Goal: Use online tool/utility

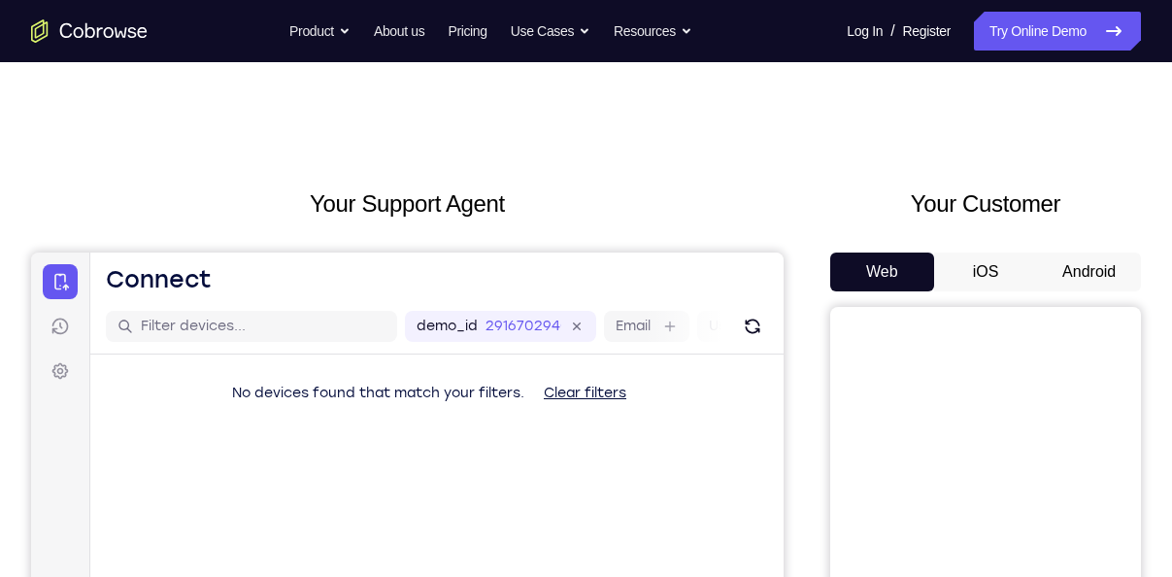
click at [1070, 265] on button "Android" at bounding box center [1089, 272] width 104 height 39
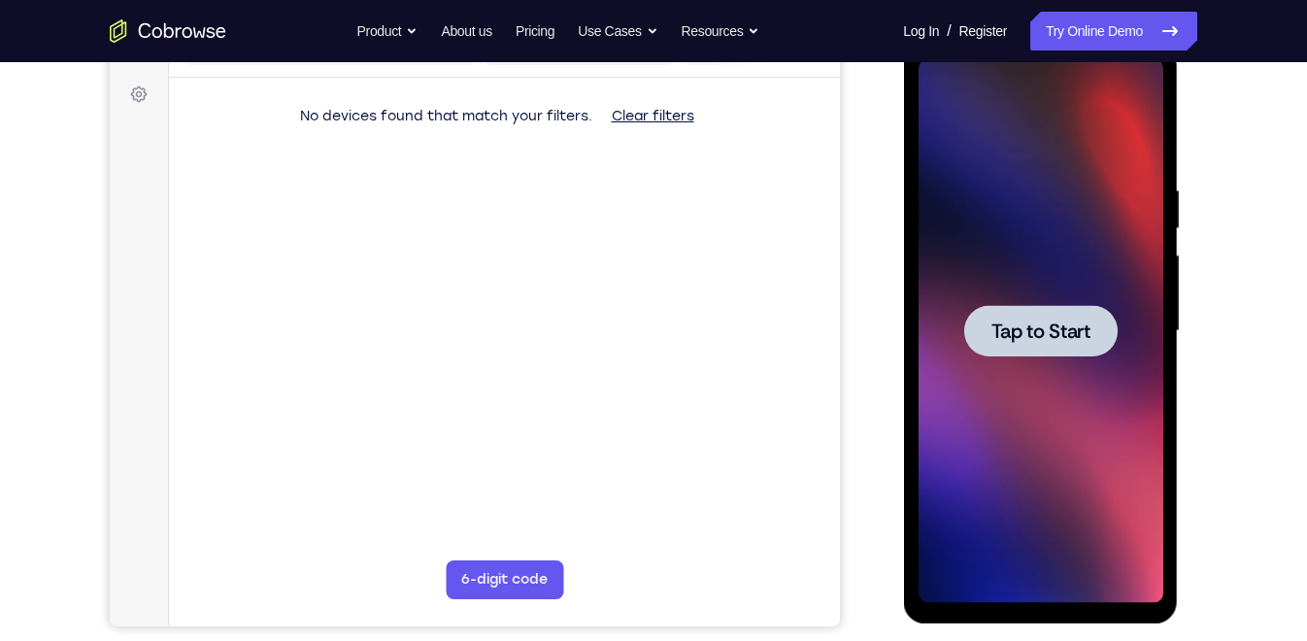
scroll to position [254, 0]
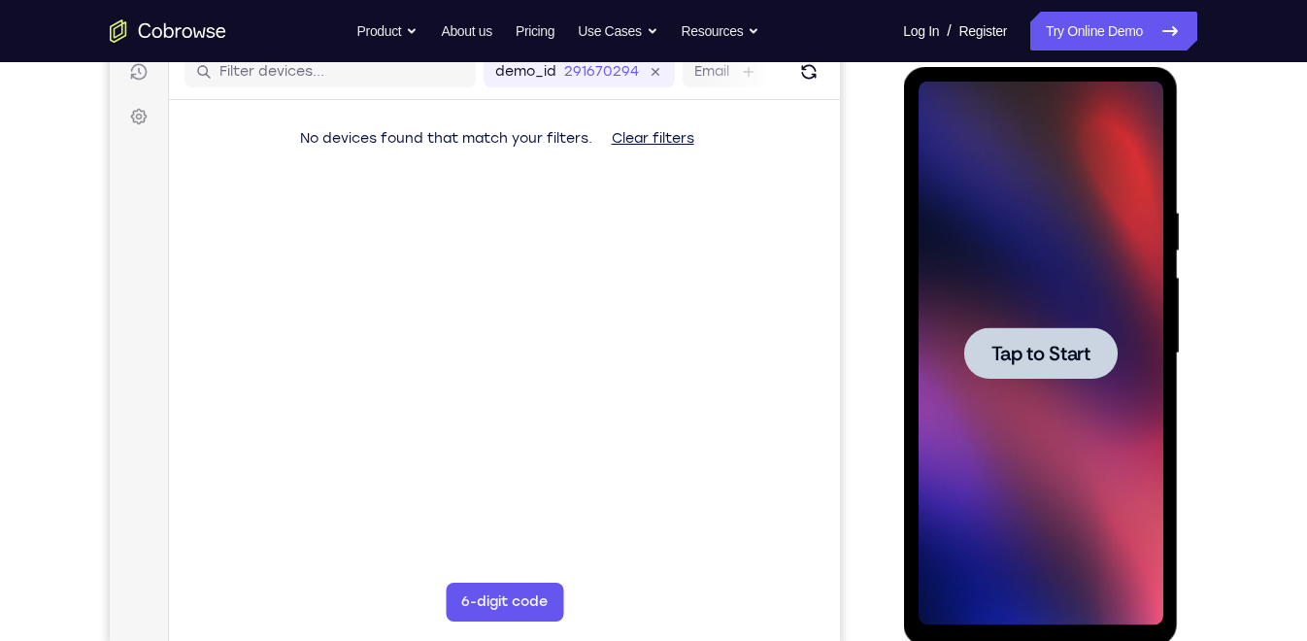
click at [1076, 356] on span "Tap to Start" at bounding box center [1040, 353] width 99 height 19
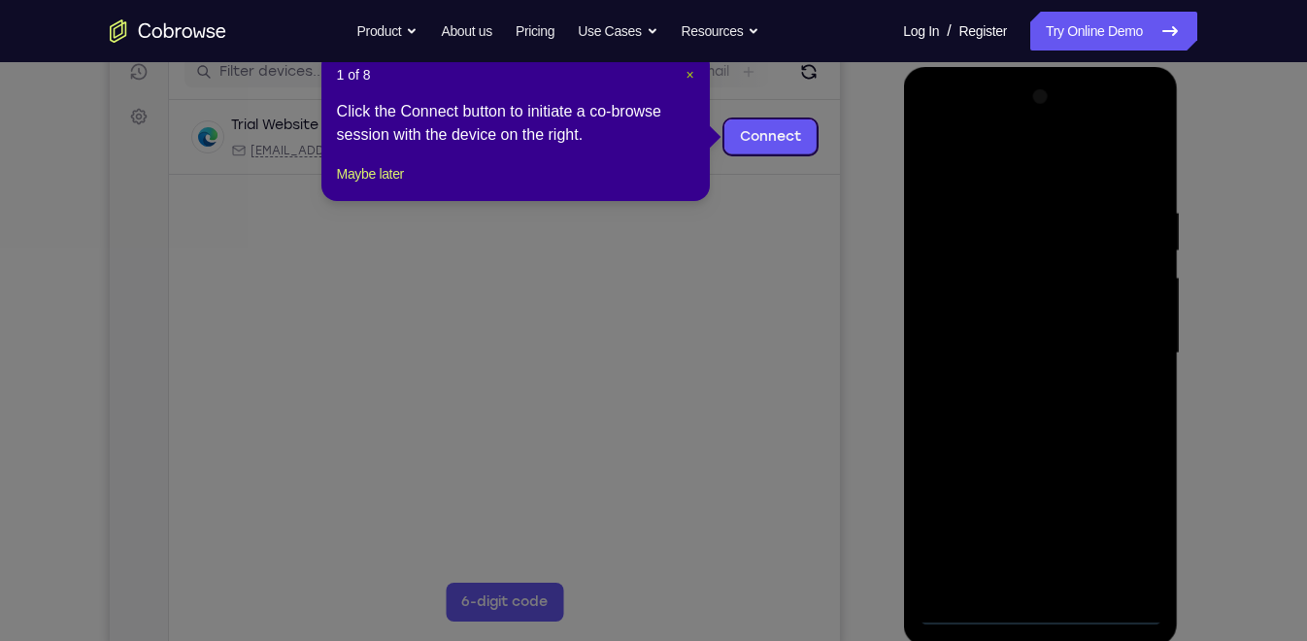
click at [691, 75] on span "×" at bounding box center [690, 75] width 8 height 16
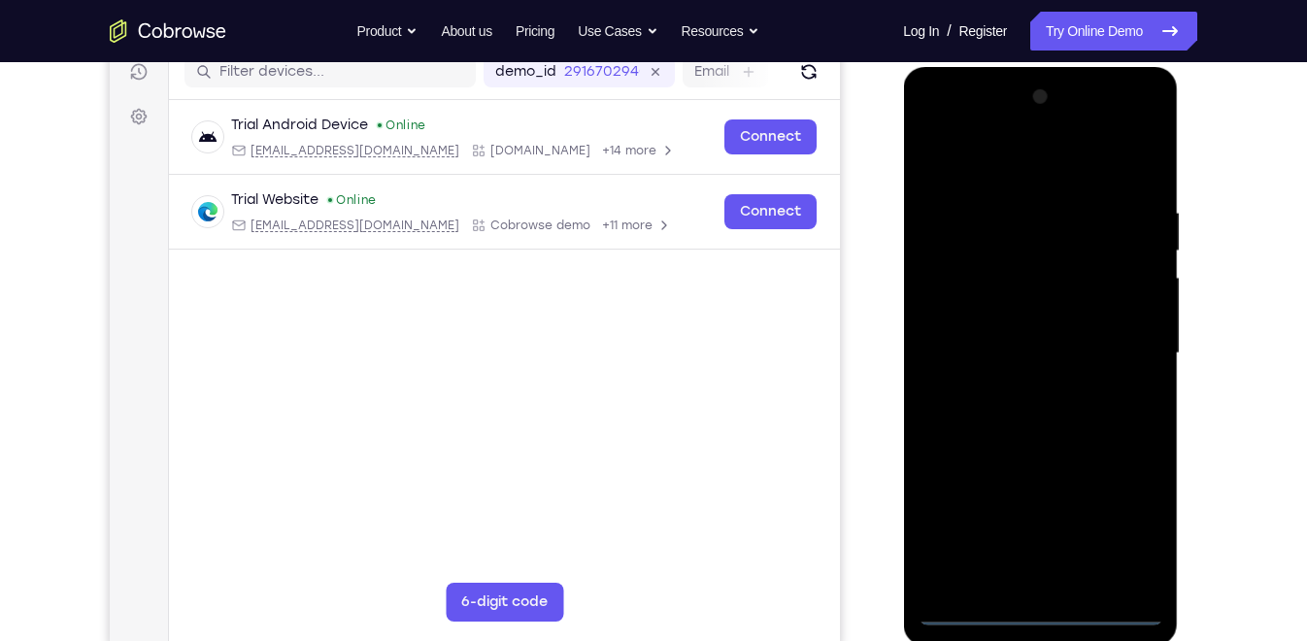
click at [1044, 576] on div at bounding box center [1040, 354] width 245 height 544
click at [1109, 508] on div at bounding box center [1040, 354] width 245 height 544
click at [1133, 523] on div at bounding box center [1040, 354] width 245 height 544
click at [984, 170] on div at bounding box center [1040, 354] width 245 height 544
click at [1120, 342] on div at bounding box center [1040, 354] width 245 height 544
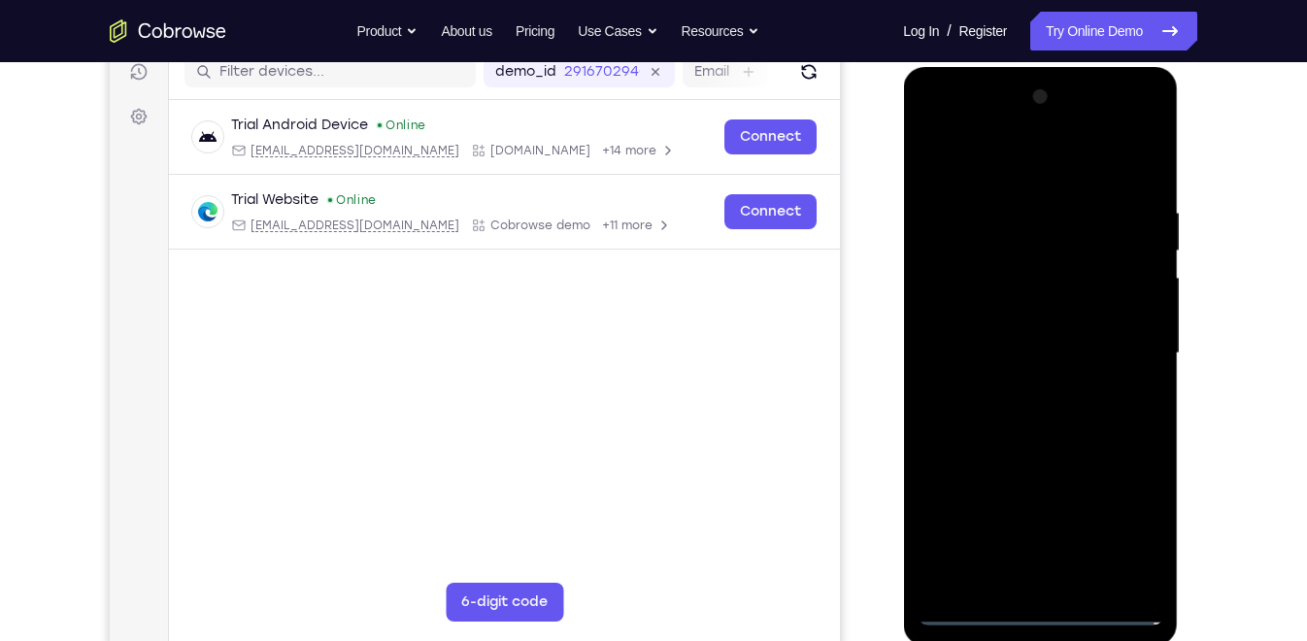
click at [1015, 382] on div at bounding box center [1040, 354] width 245 height 544
click at [1063, 332] on div at bounding box center [1040, 354] width 245 height 544
click at [1026, 313] on div at bounding box center [1040, 354] width 245 height 544
click at [1045, 379] on div at bounding box center [1040, 354] width 245 height 544
click at [998, 258] on div at bounding box center [1040, 354] width 245 height 544
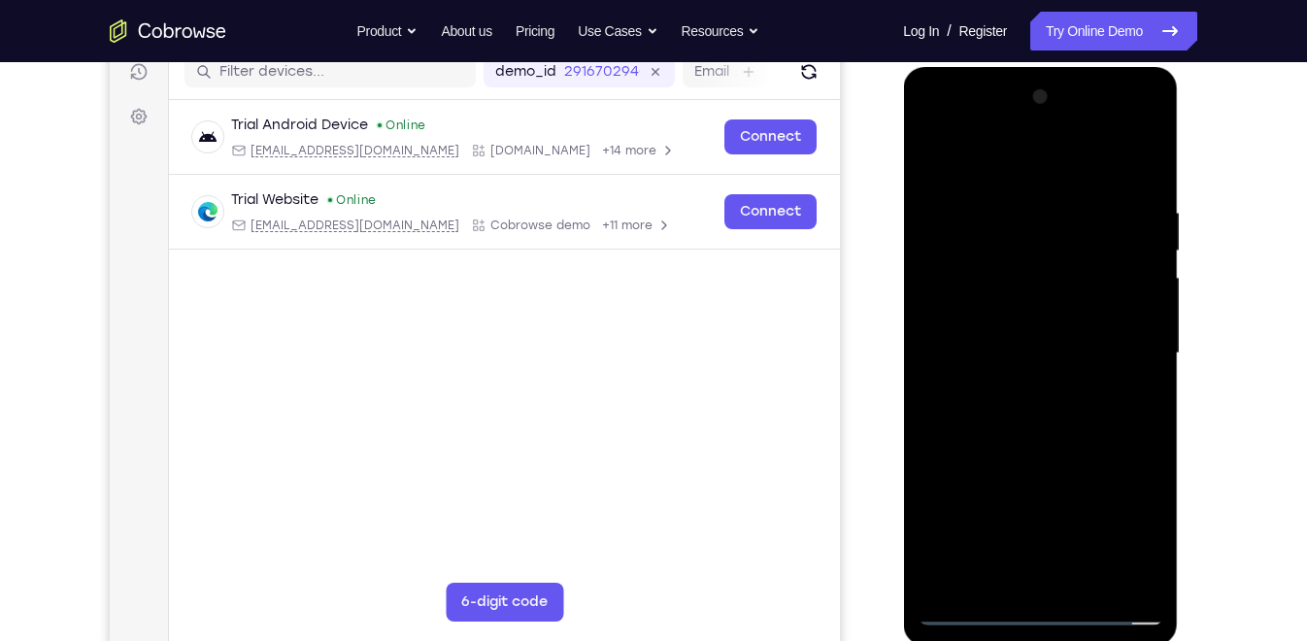
click at [1034, 269] on div at bounding box center [1040, 354] width 245 height 544
drag, startPoint x: 1070, startPoint y: 386, endPoint x: 1085, endPoint y: 316, distance: 71.4
click at [1085, 316] on div at bounding box center [1040, 354] width 245 height 544
click at [1148, 164] on div at bounding box center [1040, 354] width 245 height 544
drag, startPoint x: 1081, startPoint y: 411, endPoint x: 1087, endPoint y: 289, distance: 121.6
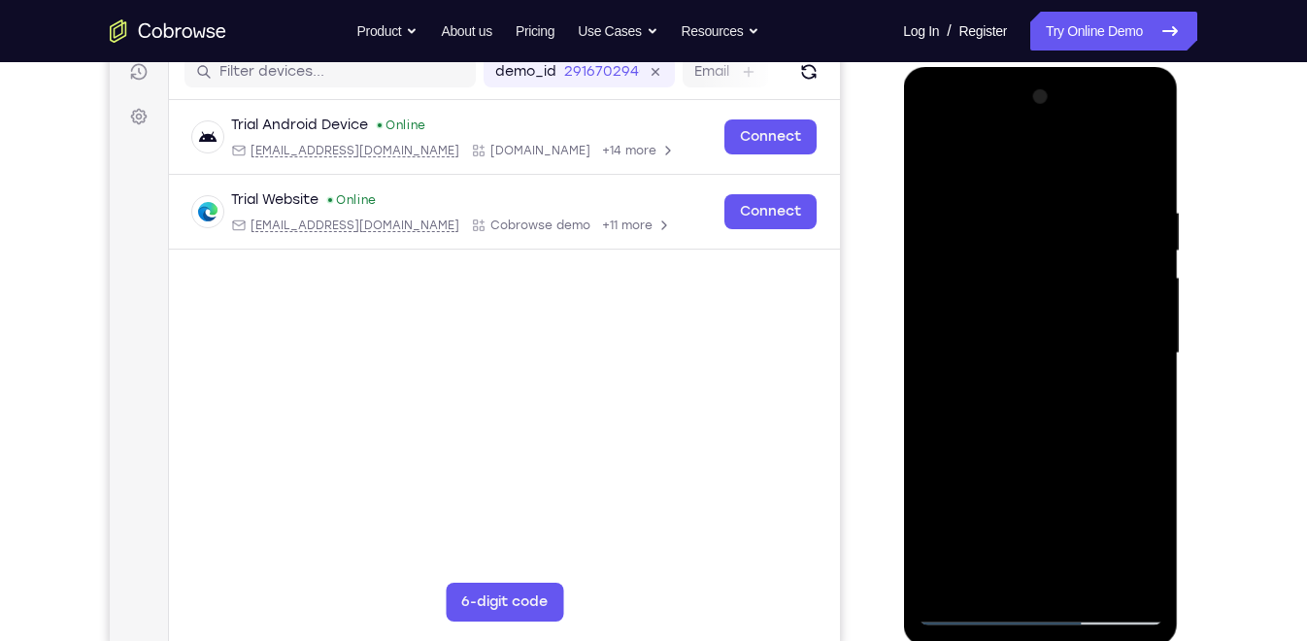
click at [1087, 289] on div at bounding box center [1040, 354] width 245 height 544
click at [1148, 325] on div at bounding box center [1040, 354] width 245 height 544
drag, startPoint x: 1085, startPoint y: 319, endPoint x: 1096, endPoint y: 435, distance: 117.1
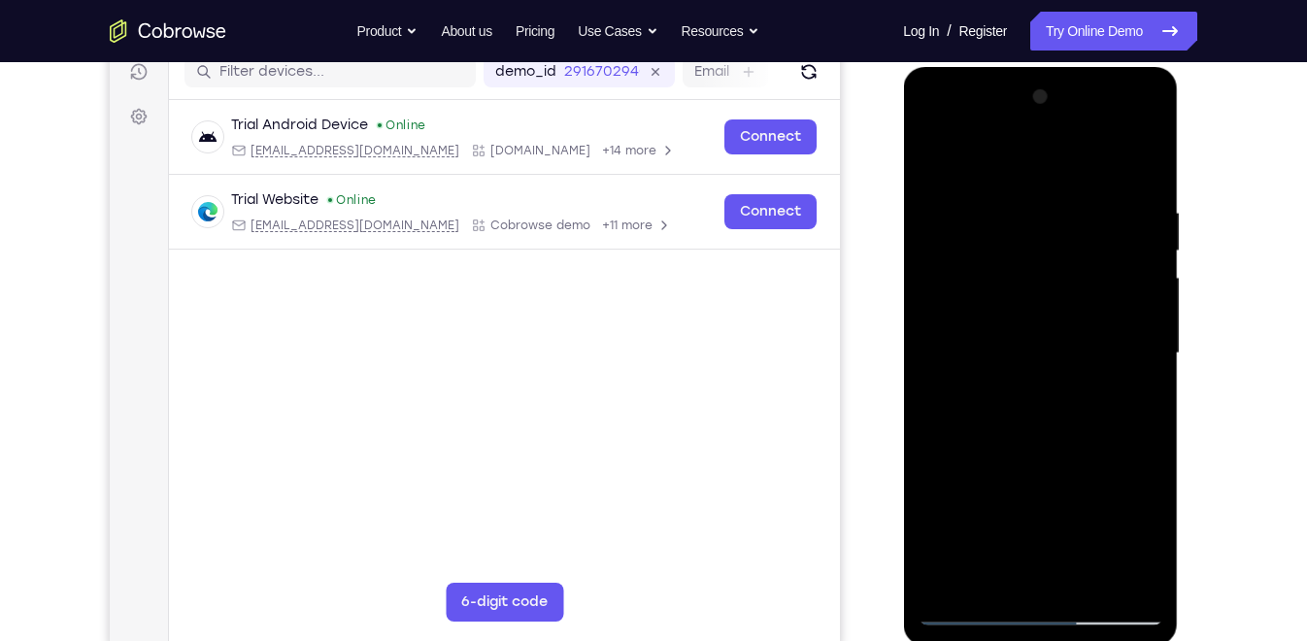
click at [1096, 435] on div at bounding box center [1040, 354] width 245 height 544
click at [1052, 401] on div at bounding box center [1040, 354] width 245 height 544
click at [1013, 195] on div at bounding box center [1040, 354] width 245 height 544
click at [1137, 569] on div at bounding box center [1040, 354] width 245 height 544
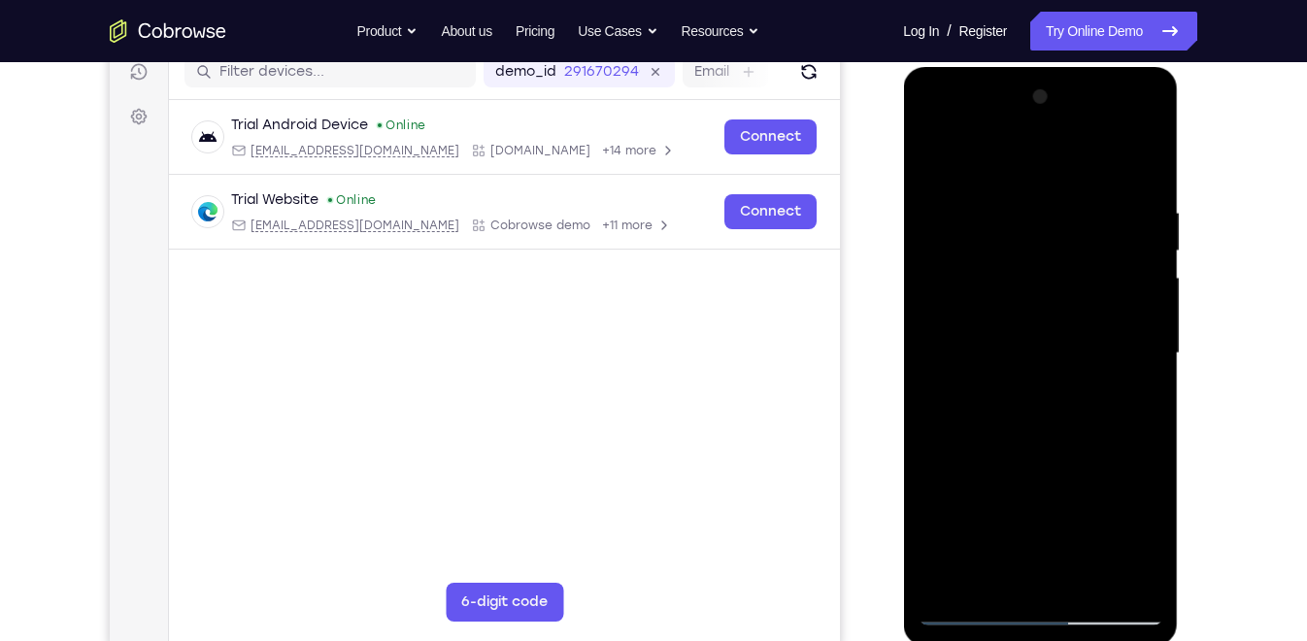
click at [1136, 320] on div at bounding box center [1040, 354] width 245 height 544
click at [1139, 576] on div at bounding box center [1040, 354] width 245 height 544
click at [1135, 416] on div at bounding box center [1040, 354] width 245 height 544
click at [1139, 572] on div at bounding box center [1040, 354] width 245 height 544
click at [1126, 419] on div at bounding box center [1040, 354] width 245 height 544
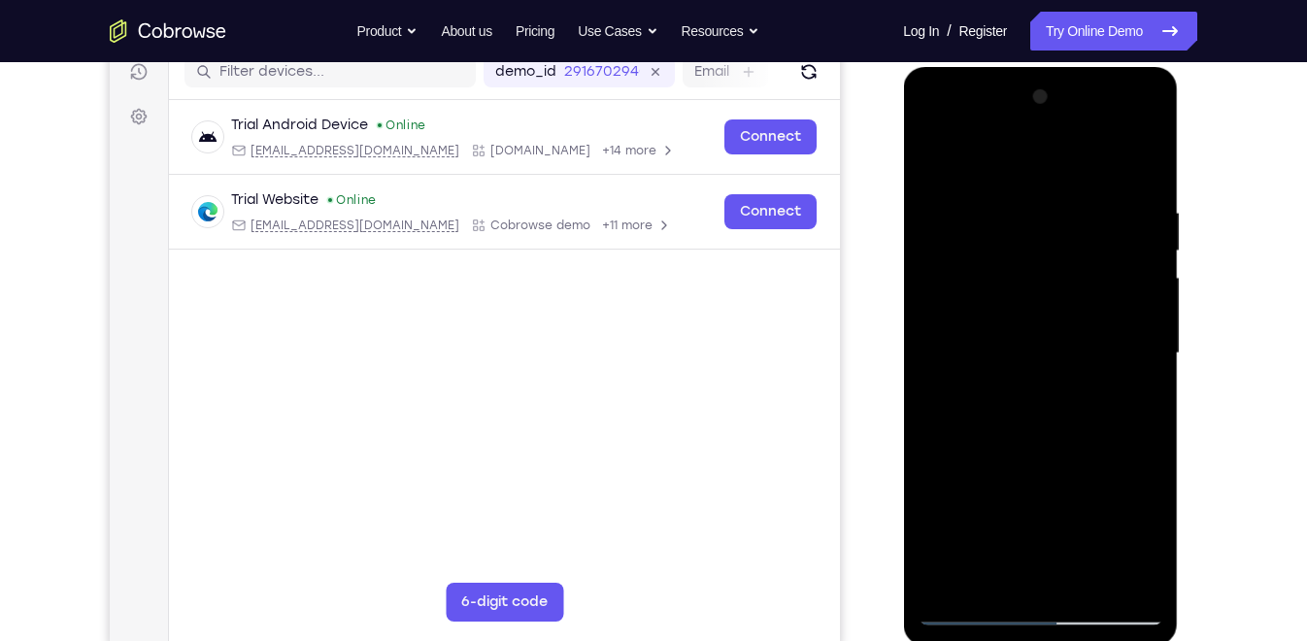
click at [1144, 573] on div at bounding box center [1040, 354] width 245 height 544
click at [1114, 411] on div at bounding box center [1040, 354] width 245 height 544
click at [1138, 576] on div at bounding box center [1040, 354] width 245 height 544
click at [1129, 424] on div at bounding box center [1040, 354] width 245 height 544
click at [1141, 575] on div at bounding box center [1040, 354] width 245 height 544
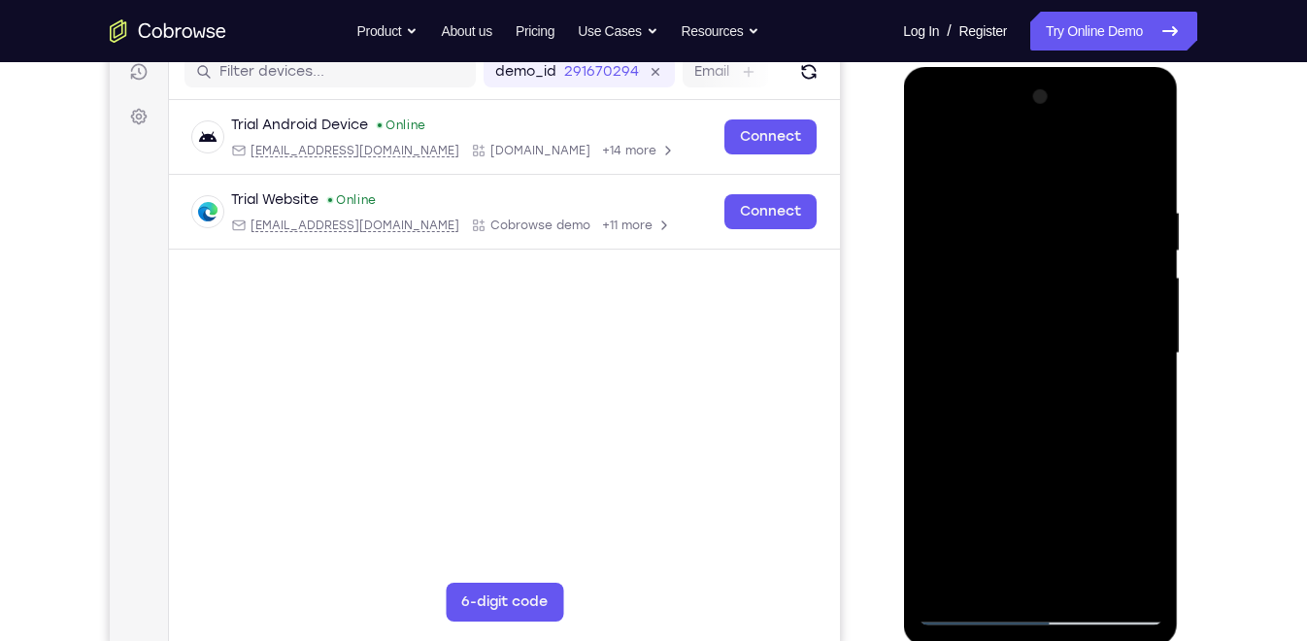
click at [1133, 430] on div at bounding box center [1040, 354] width 245 height 544
click at [1139, 575] on div at bounding box center [1040, 354] width 245 height 544
click at [1116, 245] on div at bounding box center [1040, 354] width 245 height 544
click at [1133, 239] on div at bounding box center [1040, 354] width 245 height 544
click at [1126, 358] on div at bounding box center [1040, 354] width 245 height 544
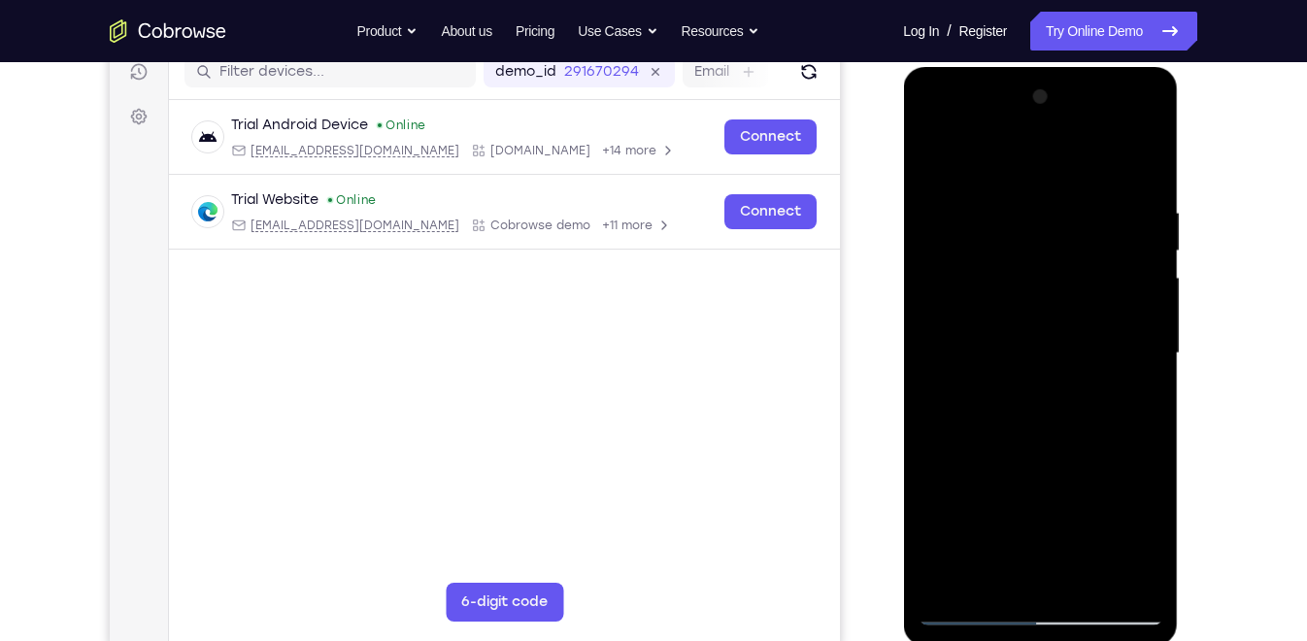
click at [1126, 358] on div at bounding box center [1040, 354] width 245 height 544
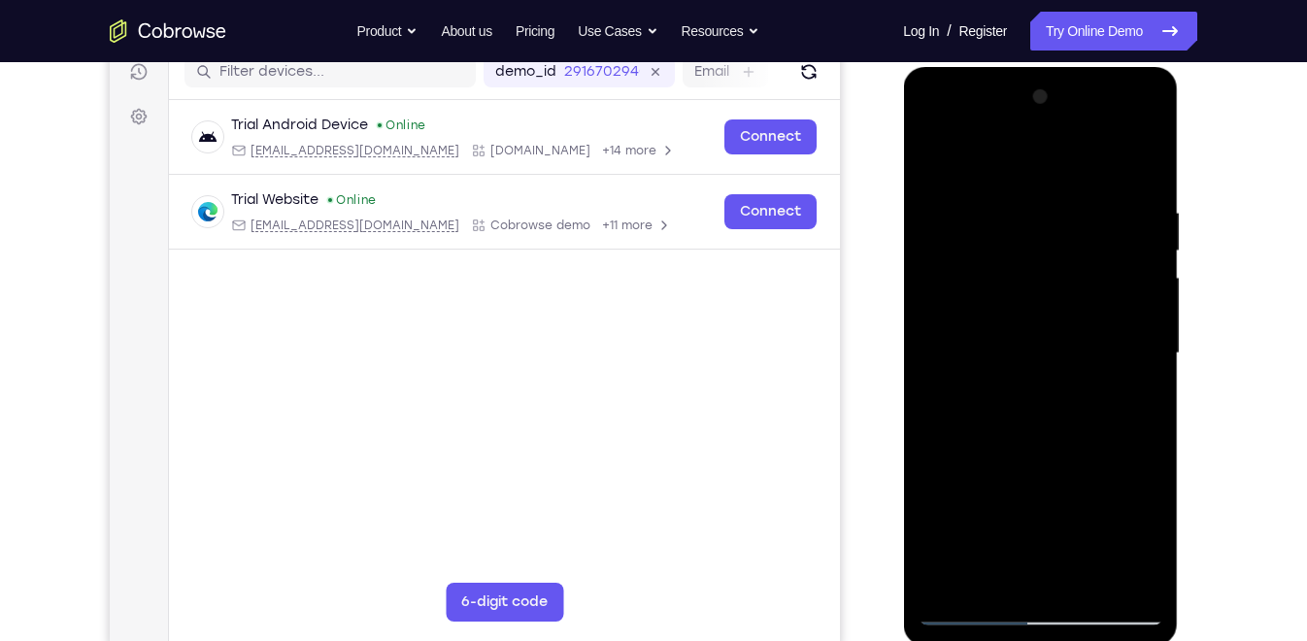
click at [1126, 358] on div at bounding box center [1040, 354] width 245 height 544
click at [937, 326] on div at bounding box center [1040, 354] width 245 height 544
click at [1135, 301] on div at bounding box center [1040, 354] width 245 height 544
click at [1128, 317] on div at bounding box center [1040, 354] width 245 height 544
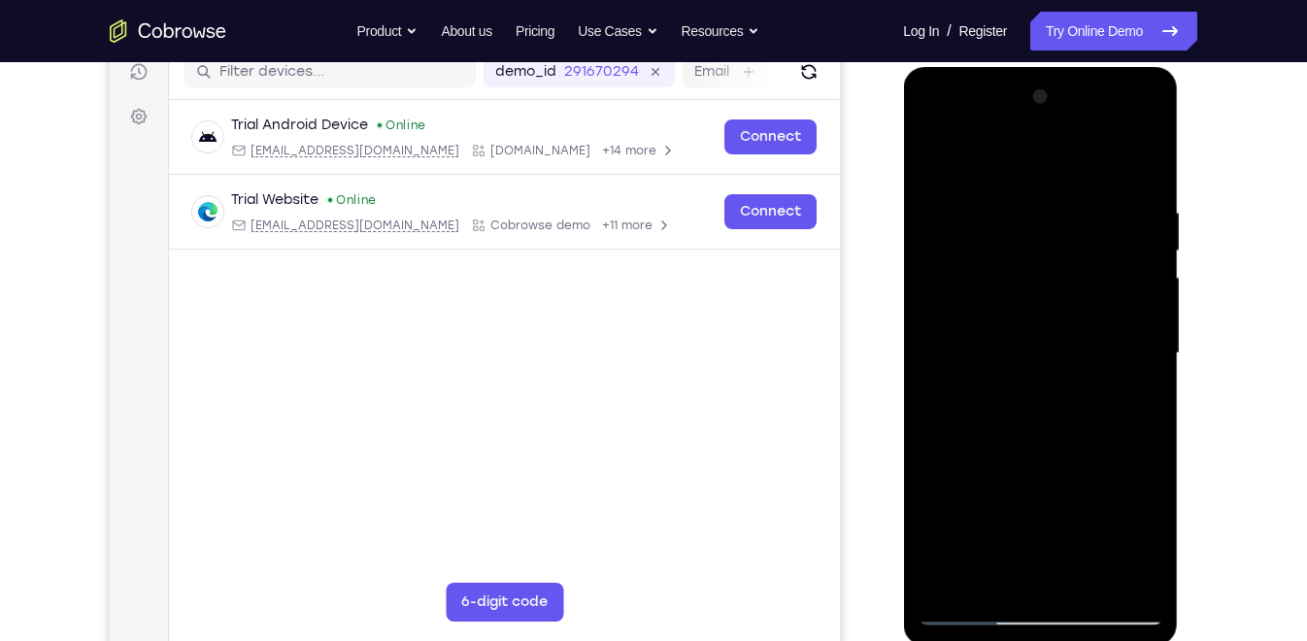
click at [1128, 317] on div at bounding box center [1040, 354] width 245 height 544
click at [1131, 273] on div at bounding box center [1040, 354] width 245 height 544
click at [1141, 166] on div at bounding box center [1040, 354] width 245 height 544
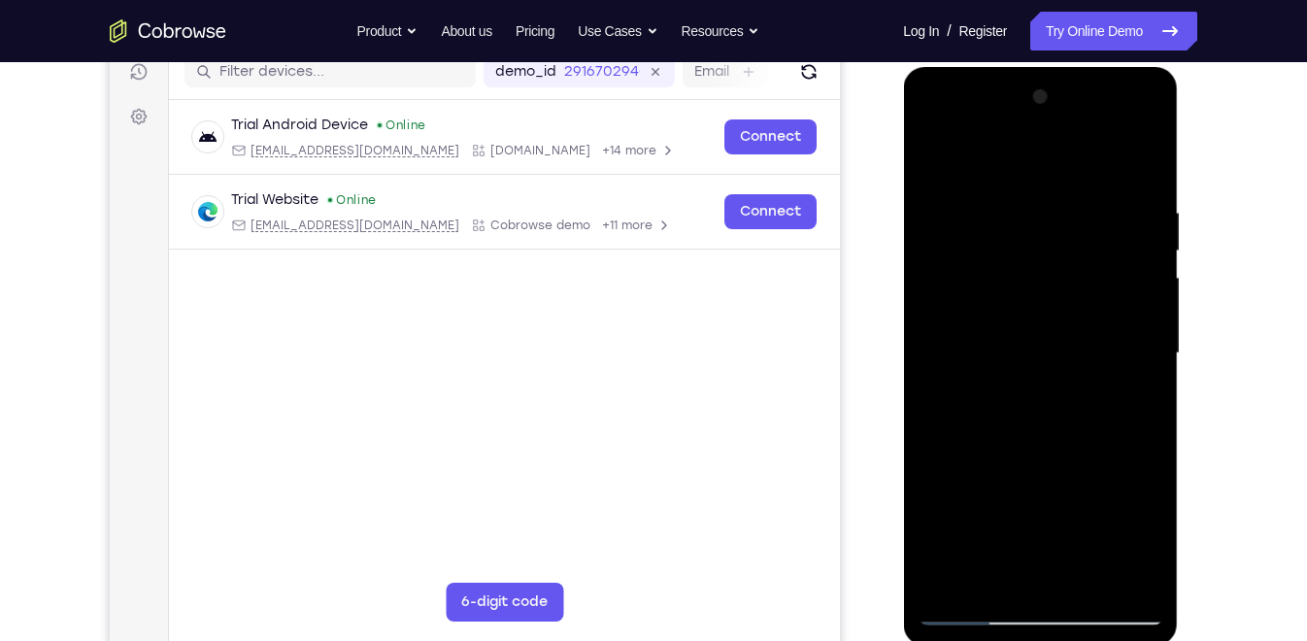
click at [1093, 576] on div at bounding box center [1040, 354] width 245 height 544
click at [1067, 450] on div at bounding box center [1040, 354] width 245 height 544
click at [1050, 337] on div at bounding box center [1040, 354] width 245 height 544
drag, startPoint x: 967, startPoint y: 342, endPoint x: 970, endPoint y: 304, distance: 38.0
click at [970, 304] on div at bounding box center [1040, 354] width 245 height 544
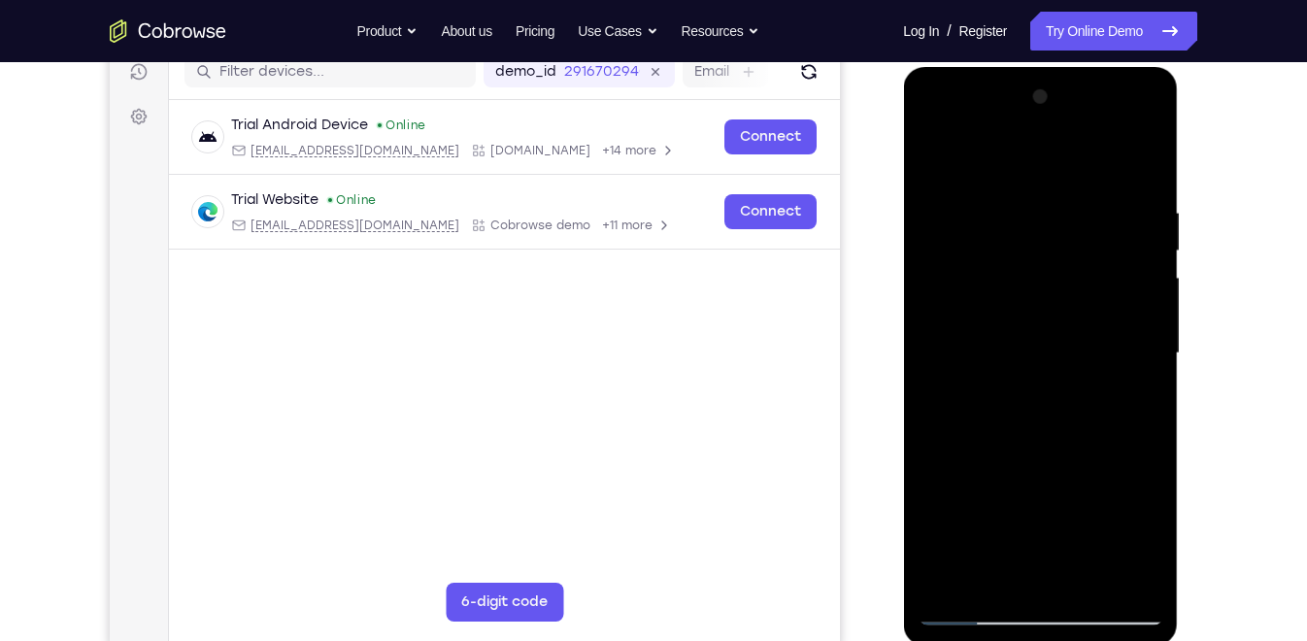
click at [1027, 436] on div at bounding box center [1040, 354] width 245 height 544
click at [1113, 439] on div at bounding box center [1040, 354] width 245 height 544
drag, startPoint x: 1116, startPoint y: 254, endPoint x: 1106, endPoint y: 343, distance: 88.9
click at [1106, 343] on div at bounding box center [1040, 354] width 245 height 544
click at [1063, 356] on div at bounding box center [1040, 354] width 245 height 544
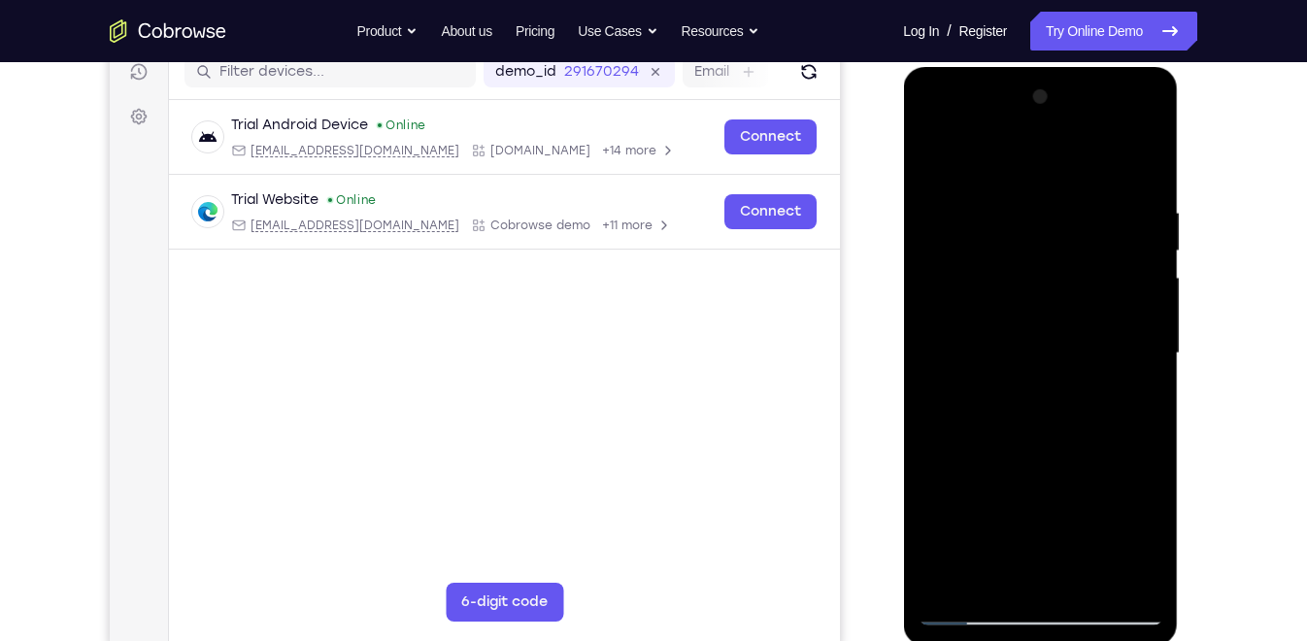
click at [1063, 356] on div at bounding box center [1040, 354] width 245 height 544
click at [1101, 451] on div at bounding box center [1040, 354] width 245 height 544
click at [1112, 434] on div at bounding box center [1040, 354] width 245 height 544
click at [994, 411] on div at bounding box center [1040, 354] width 245 height 544
click at [1132, 436] on div at bounding box center [1040, 354] width 245 height 544
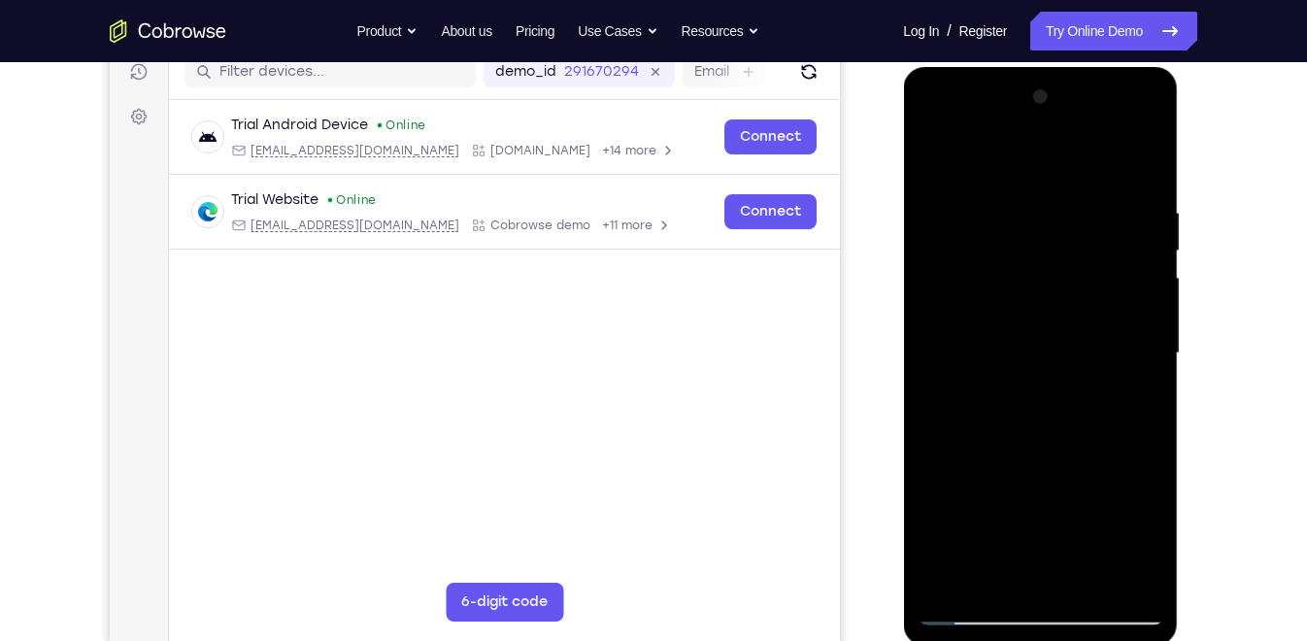
click at [991, 574] on div at bounding box center [1040, 354] width 245 height 544
drag, startPoint x: 1068, startPoint y: 535, endPoint x: 1090, endPoint y: 315, distance: 221.6
click at [1090, 315] on div at bounding box center [1040, 354] width 245 height 544
drag, startPoint x: 1039, startPoint y: 532, endPoint x: 1042, endPoint y: 281, distance: 251.6
click at [1042, 281] on div at bounding box center [1040, 354] width 245 height 544
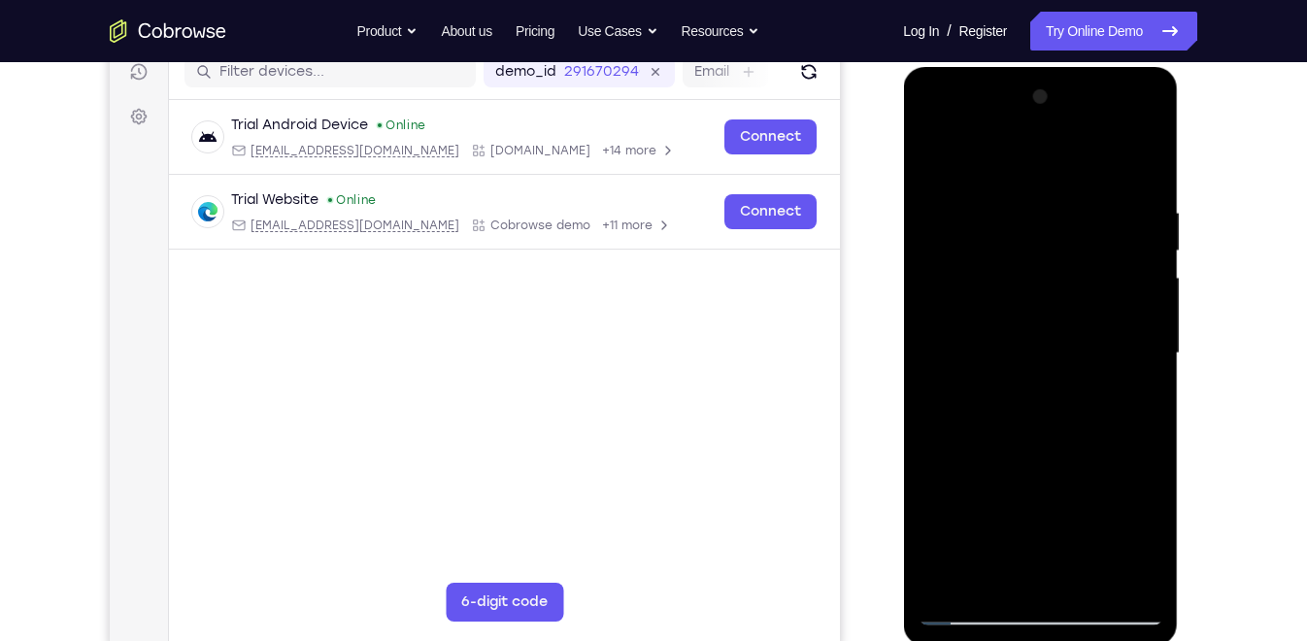
click at [935, 440] on div at bounding box center [1040, 354] width 245 height 544
drag, startPoint x: 993, startPoint y: 254, endPoint x: 1004, endPoint y: 421, distance: 166.5
click at [1004, 421] on div at bounding box center [1040, 354] width 245 height 544
click at [985, 320] on div at bounding box center [1040, 354] width 245 height 544
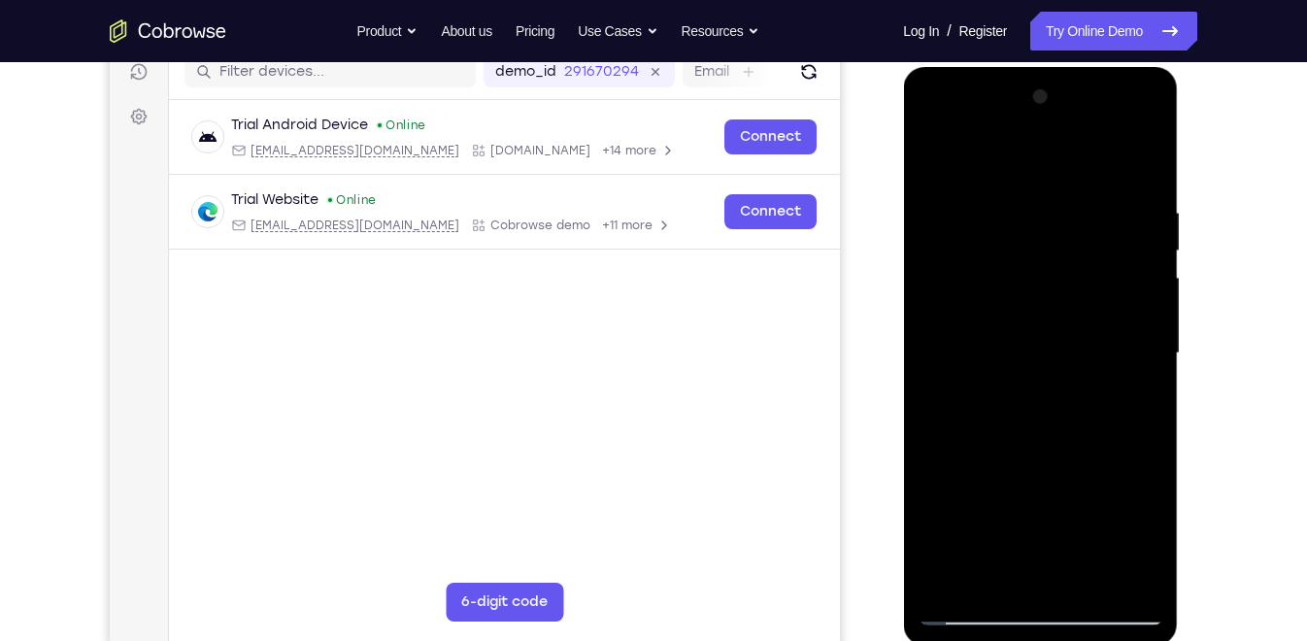
click at [1013, 362] on div at bounding box center [1040, 354] width 245 height 544
click at [991, 342] on div at bounding box center [1040, 354] width 245 height 544
drag, startPoint x: 1028, startPoint y: 413, endPoint x: 1011, endPoint y: 162, distance: 251.2
click at [1011, 162] on div at bounding box center [1040, 354] width 245 height 544
drag, startPoint x: 1047, startPoint y: 389, endPoint x: 1039, endPoint y: 492, distance: 104.2
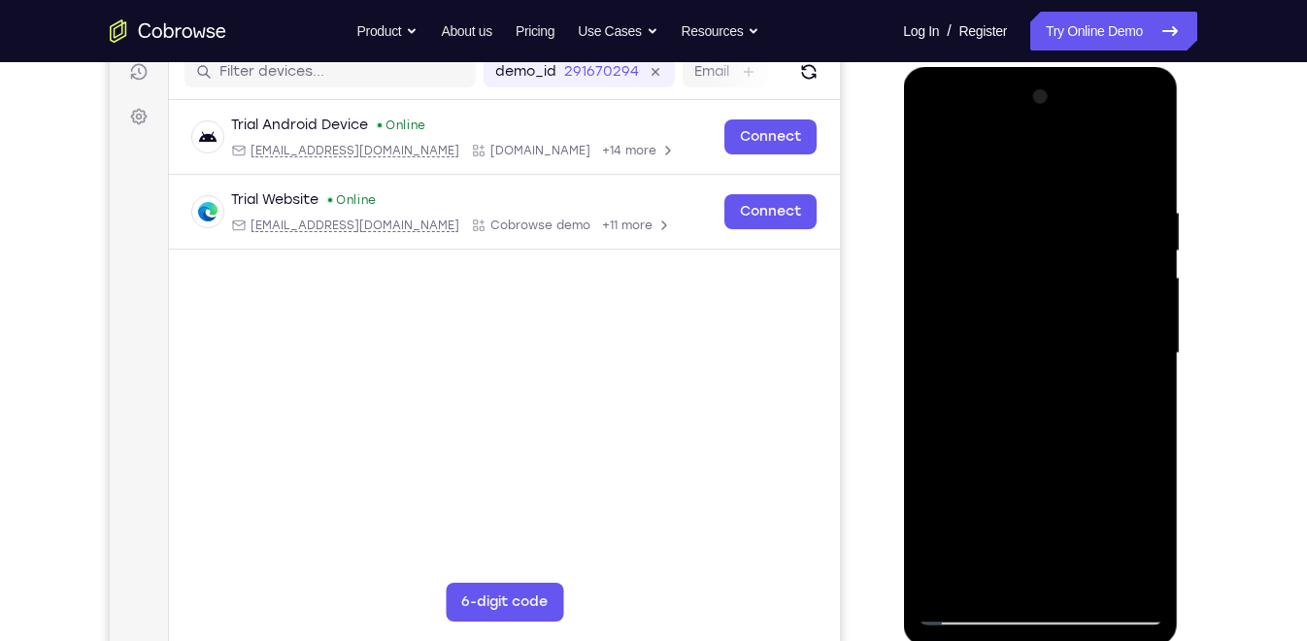
click at [1039, 492] on div at bounding box center [1040, 354] width 245 height 544
drag, startPoint x: 1026, startPoint y: 438, endPoint x: 1000, endPoint y: 202, distance: 237.4
click at [1000, 202] on div at bounding box center [1040, 354] width 245 height 544
click at [938, 158] on div at bounding box center [1040, 354] width 245 height 544
click at [1034, 420] on div at bounding box center [1040, 354] width 245 height 544
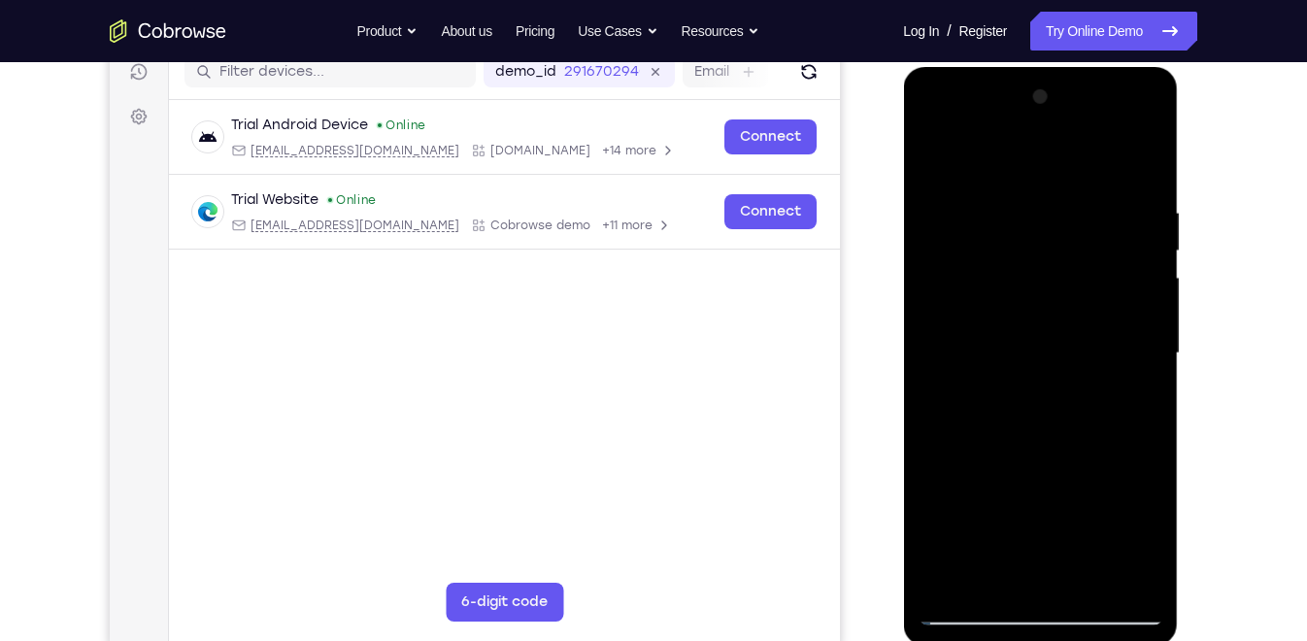
click at [938, 159] on div at bounding box center [1040, 354] width 245 height 544
click at [1026, 415] on div at bounding box center [1040, 354] width 245 height 544
click at [1017, 572] on div at bounding box center [1040, 354] width 245 height 544
click at [933, 164] on div at bounding box center [1040, 354] width 245 height 544
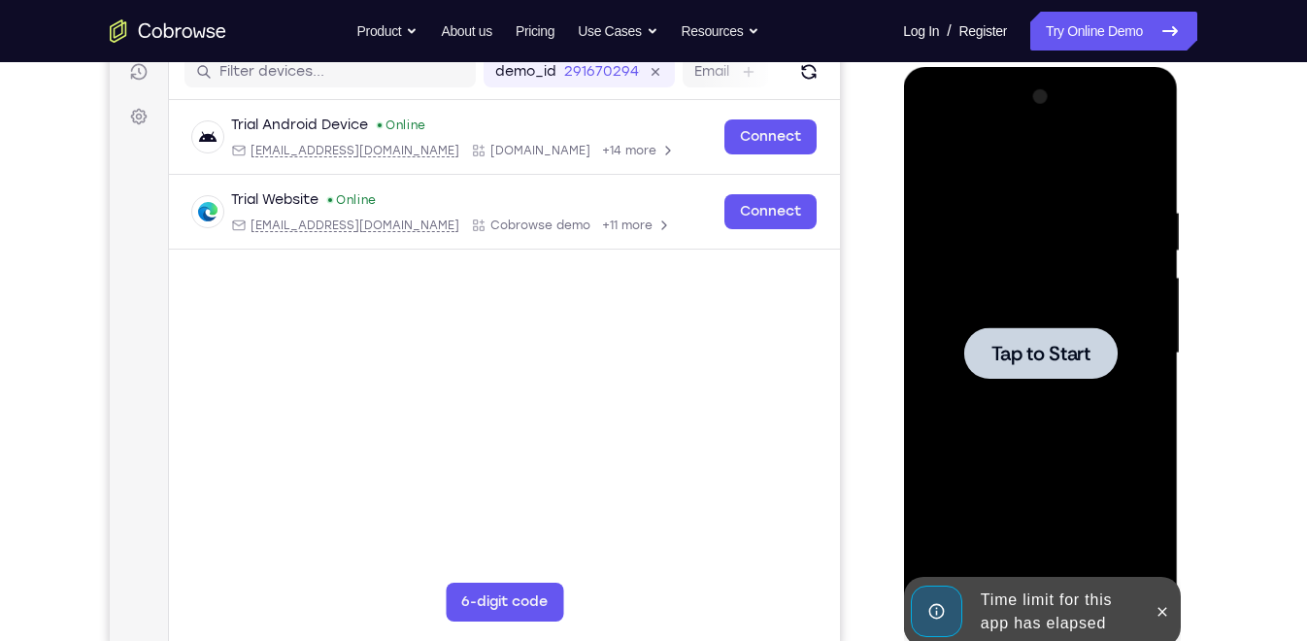
click at [1045, 355] on span "Tap to Start" at bounding box center [1040, 353] width 99 height 19
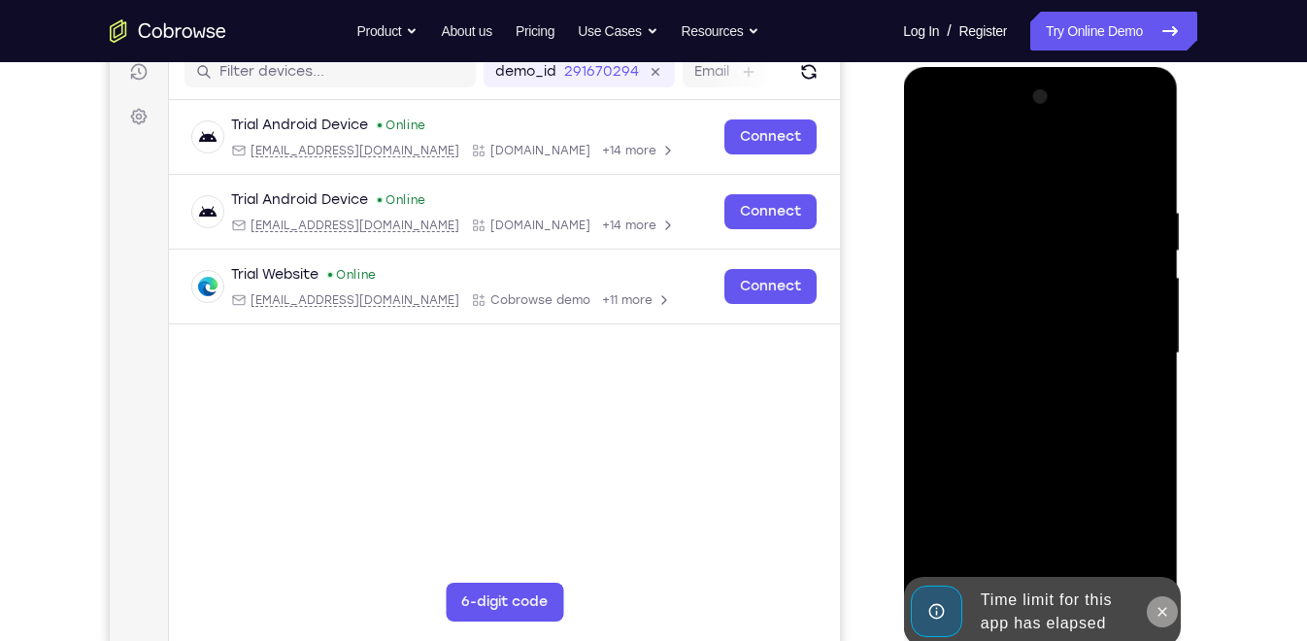
click at [1151, 576] on button at bounding box center [1161, 611] width 31 height 31
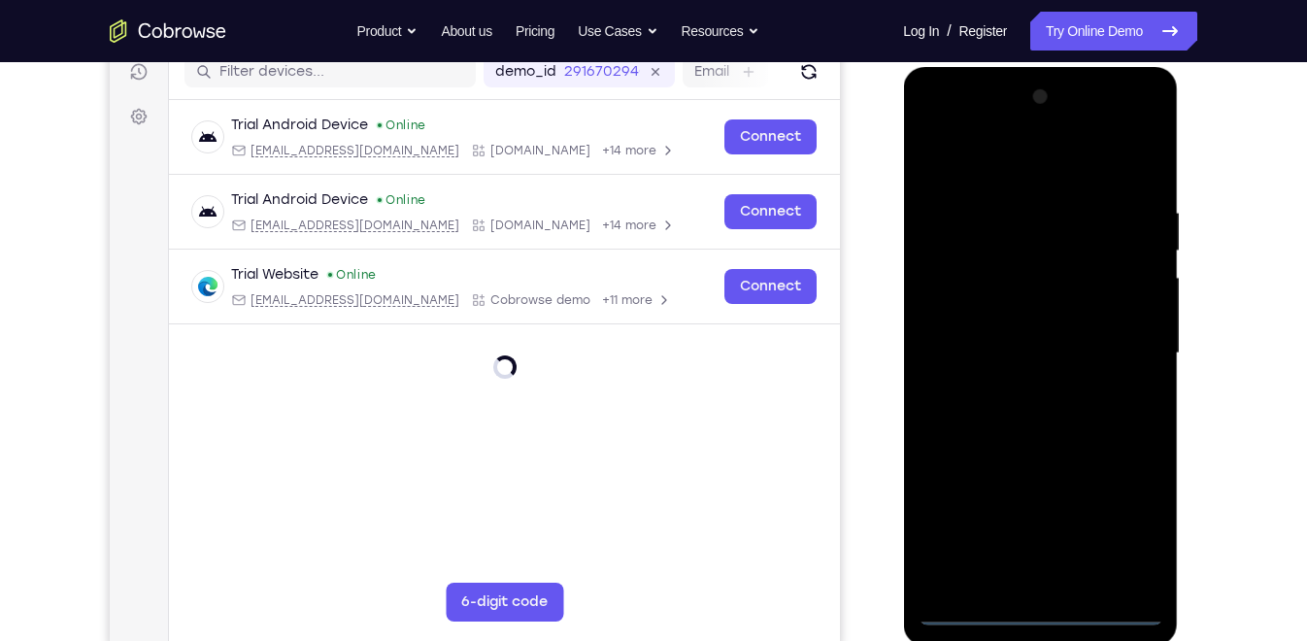
click at [1045, 576] on div at bounding box center [1040, 354] width 245 height 544
click at [1129, 527] on div at bounding box center [1040, 354] width 245 height 544
click at [993, 153] on div at bounding box center [1040, 354] width 245 height 544
click at [1120, 333] on div at bounding box center [1040, 354] width 245 height 544
click at [1019, 386] on div at bounding box center [1040, 354] width 245 height 544
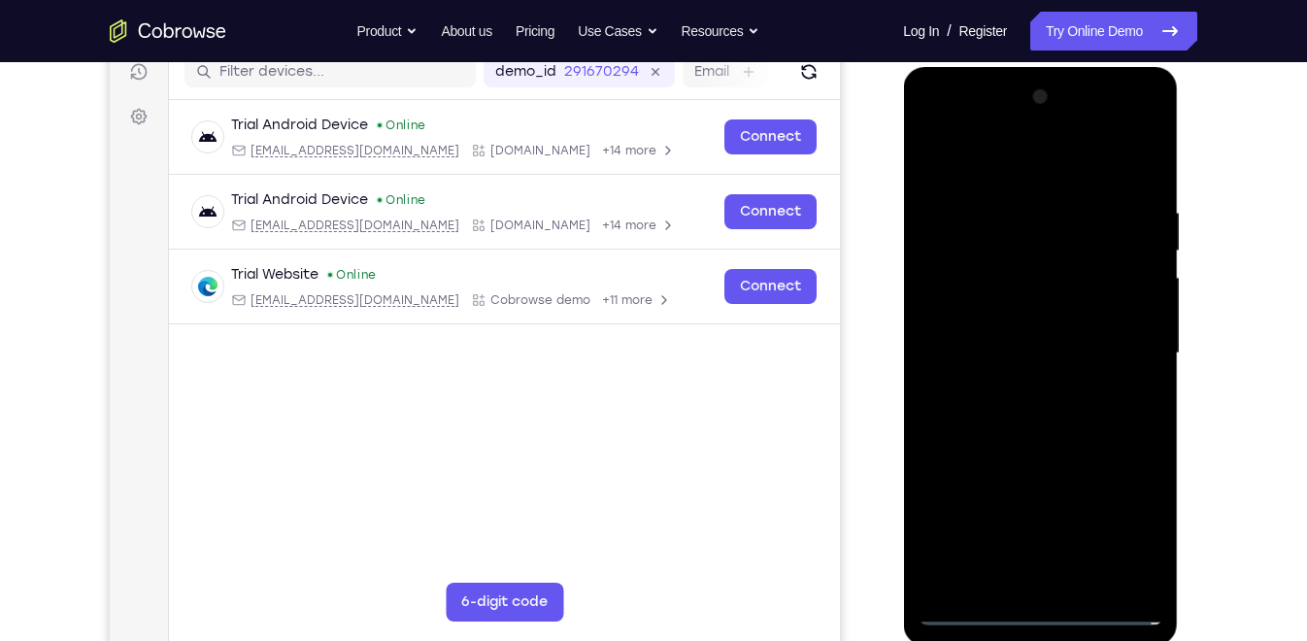
click at [1000, 336] on div at bounding box center [1040, 354] width 245 height 544
click at [1015, 375] on div at bounding box center [1040, 354] width 245 height 544
click at [993, 264] on div at bounding box center [1040, 354] width 245 height 544
click at [999, 275] on div at bounding box center [1040, 354] width 245 height 544
drag, startPoint x: 1077, startPoint y: 464, endPoint x: 1088, endPoint y: 442, distance: 24.8
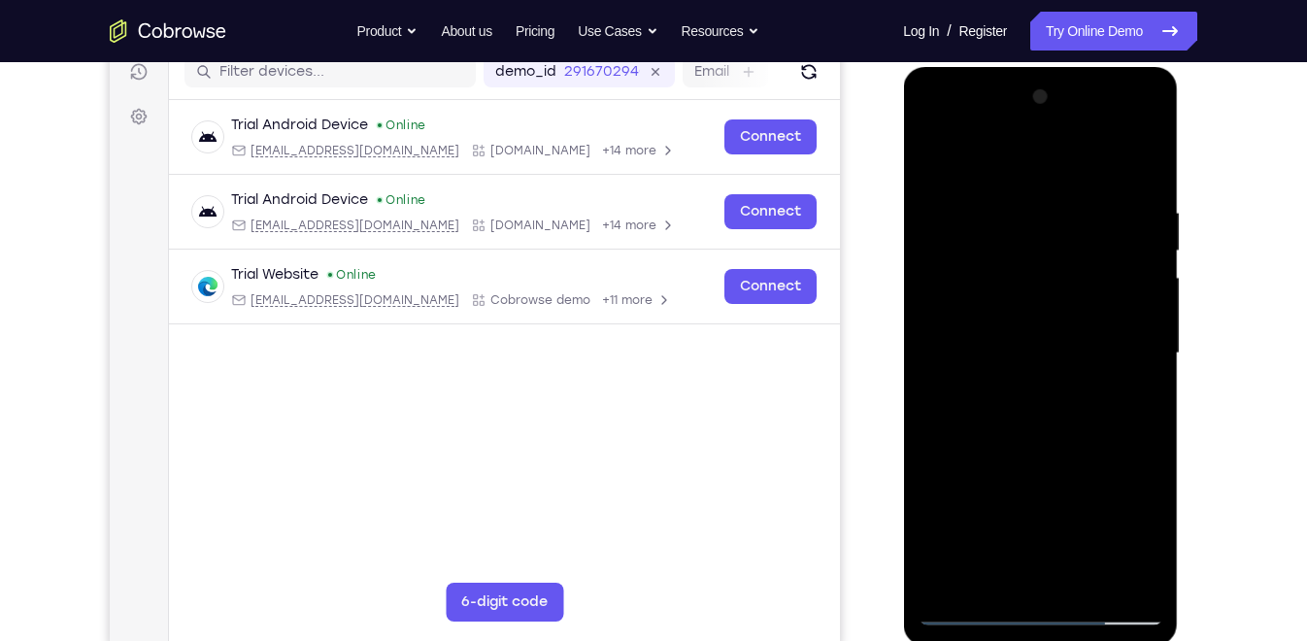
click at [1088, 442] on div at bounding box center [1040, 354] width 245 height 544
click at [1097, 428] on div at bounding box center [1040, 354] width 245 height 544
drag, startPoint x: 1097, startPoint y: 428, endPoint x: 1092, endPoint y: 323, distance: 105.0
click at [1092, 323] on div at bounding box center [1040, 354] width 245 height 544
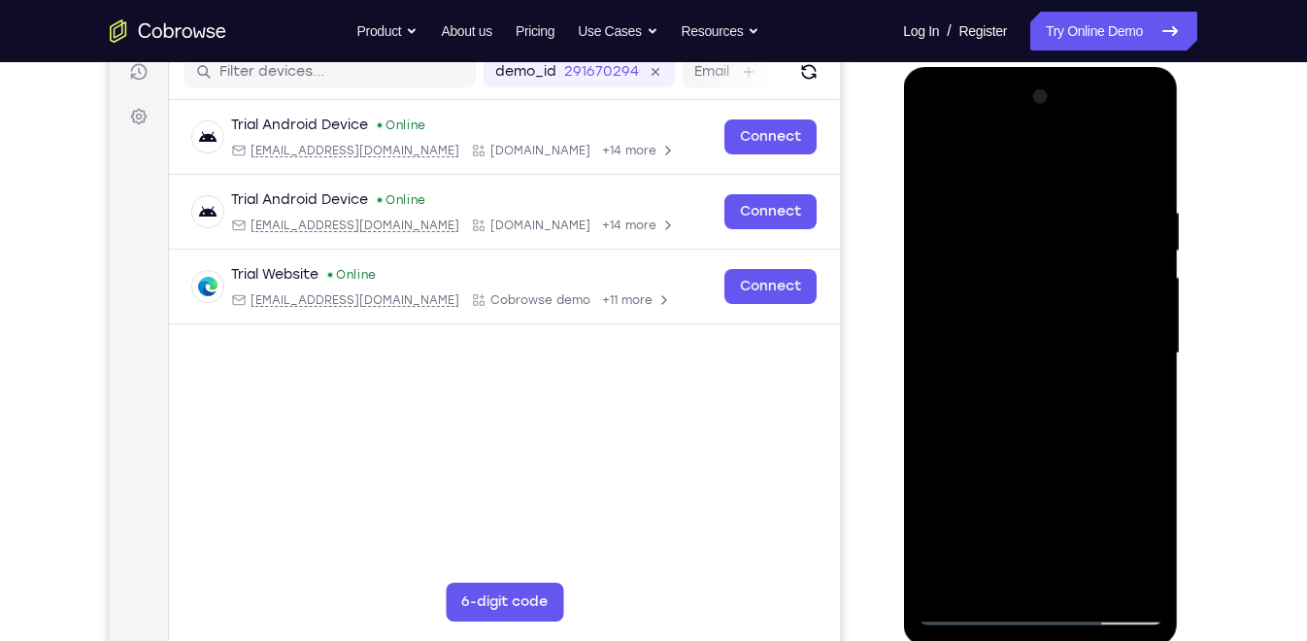
click at [1149, 340] on div at bounding box center [1040, 354] width 245 height 544
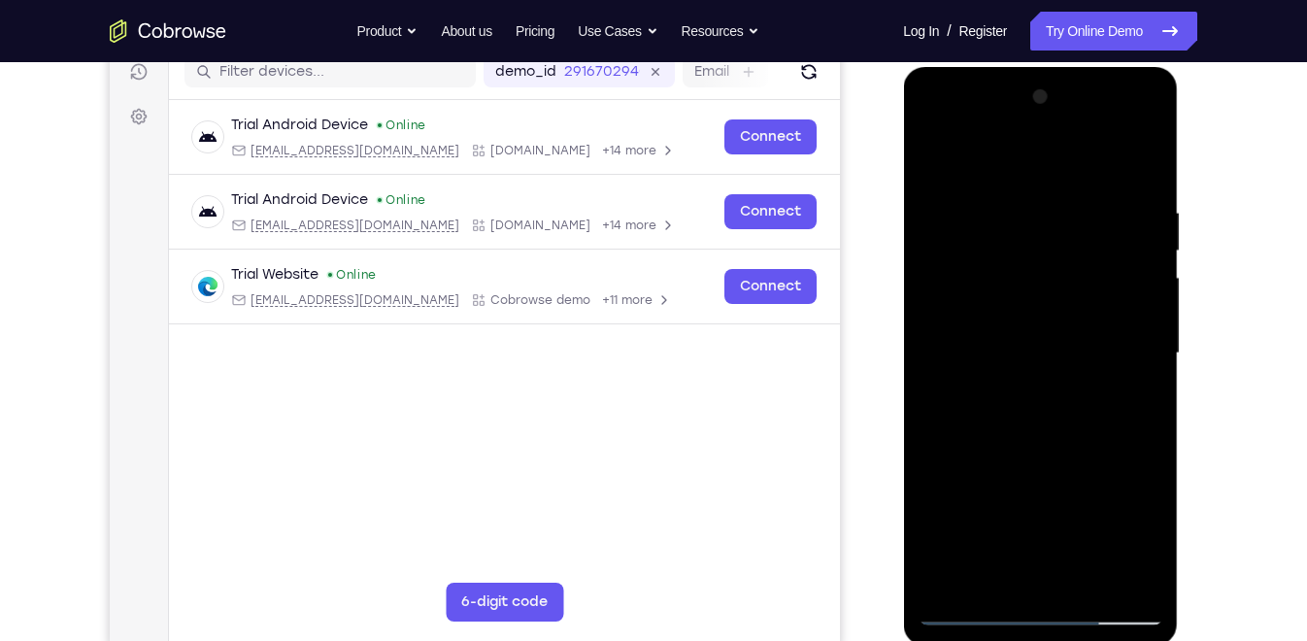
click at [1149, 340] on div at bounding box center [1040, 354] width 245 height 544
click at [1090, 576] on div at bounding box center [1040, 354] width 245 height 544
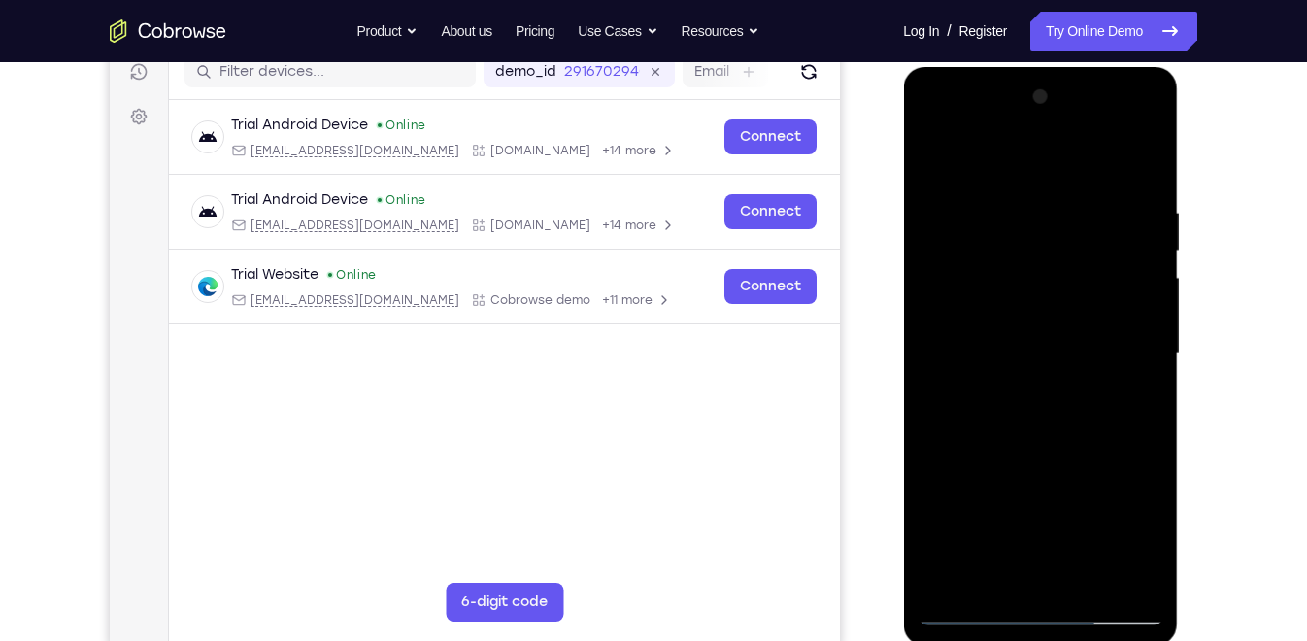
click at [1062, 452] on div at bounding box center [1040, 354] width 245 height 544
click at [1035, 383] on div at bounding box center [1040, 354] width 245 height 544
click at [1037, 566] on div at bounding box center [1040, 354] width 245 height 544
click at [990, 573] on div at bounding box center [1040, 354] width 245 height 544
click at [1098, 464] on div at bounding box center [1040, 354] width 245 height 544
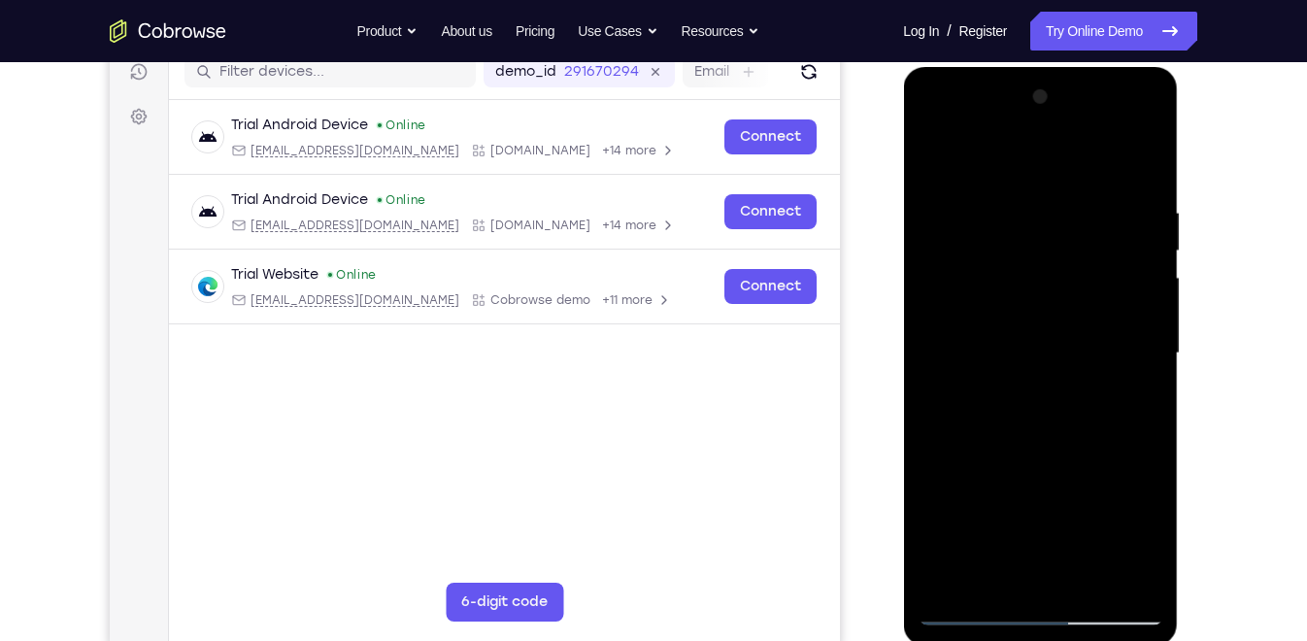
click at [1094, 469] on div at bounding box center [1040, 354] width 245 height 544
click at [936, 158] on div at bounding box center [1040, 354] width 245 height 544
click at [1026, 408] on div at bounding box center [1040, 354] width 245 height 544
click at [929, 164] on div at bounding box center [1040, 354] width 245 height 544
click at [1008, 377] on div at bounding box center [1040, 354] width 245 height 544
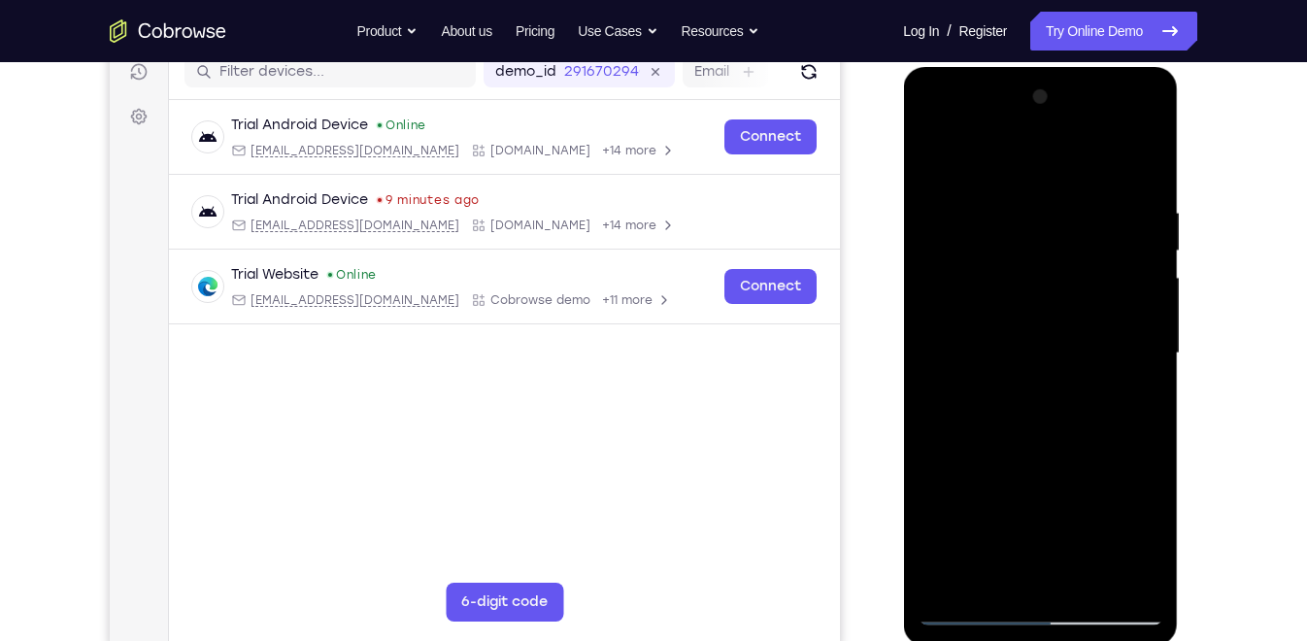
click at [1033, 567] on div at bounding box center [1040, 354] width 245 height 544
click at [931, 161] on div at bounding box center [1040, 354] width 245 height 544
click at [1013, 177] on div at bounding box center [1040, 354] width 245 height 544
click at [1017, 171] on div at bounding box center [1040, 354] width 245 height 544
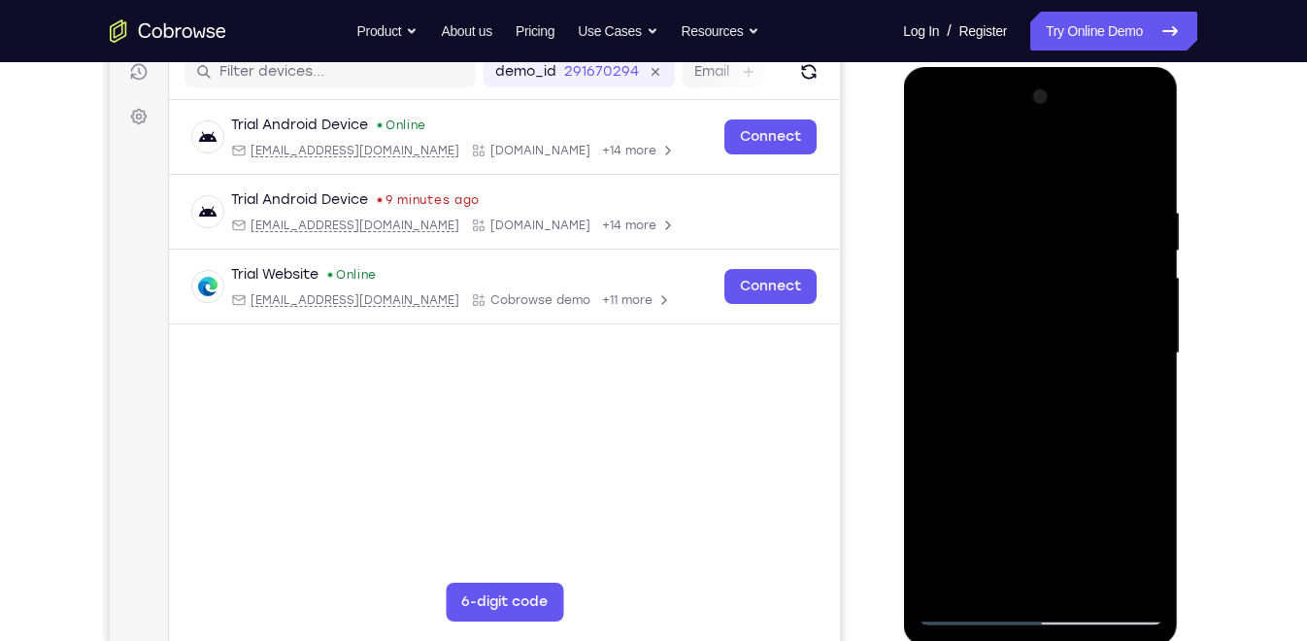
drag, startPoint x: 1026, startPoint y: 313, endPoint x: 1027, endPoint y: 478, distance: 165.1
click at [1027, 478] on div at bounding box center [1040, 354] width 245 height 544
drag, startPoint x: 1001, startPoint y: 202, endPoint x: 1002, endPoint y: 351, distance: 148.6
click at [1002, 351] on div at bounding box center [1040, 354] width 245 height 544
click at [1145, 251] on div at bounding box center [1040, 354] width 245 height 544
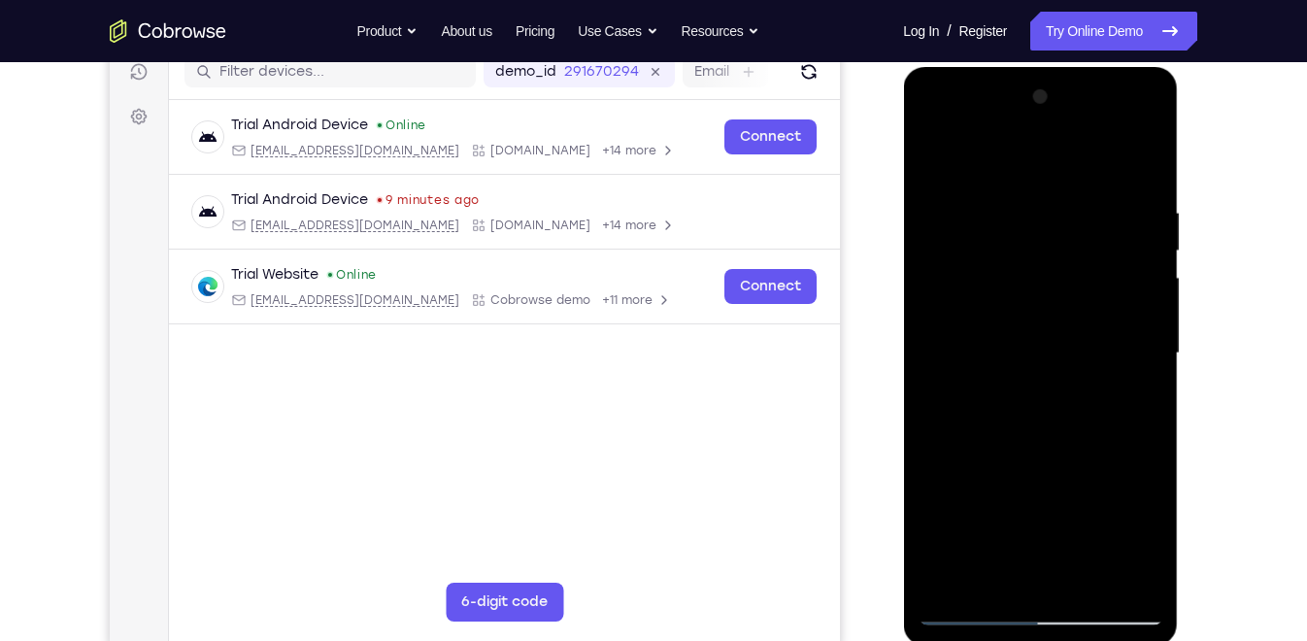
click at [1144, 232] on div at bounding box center [1040, 354] width 245 height 544
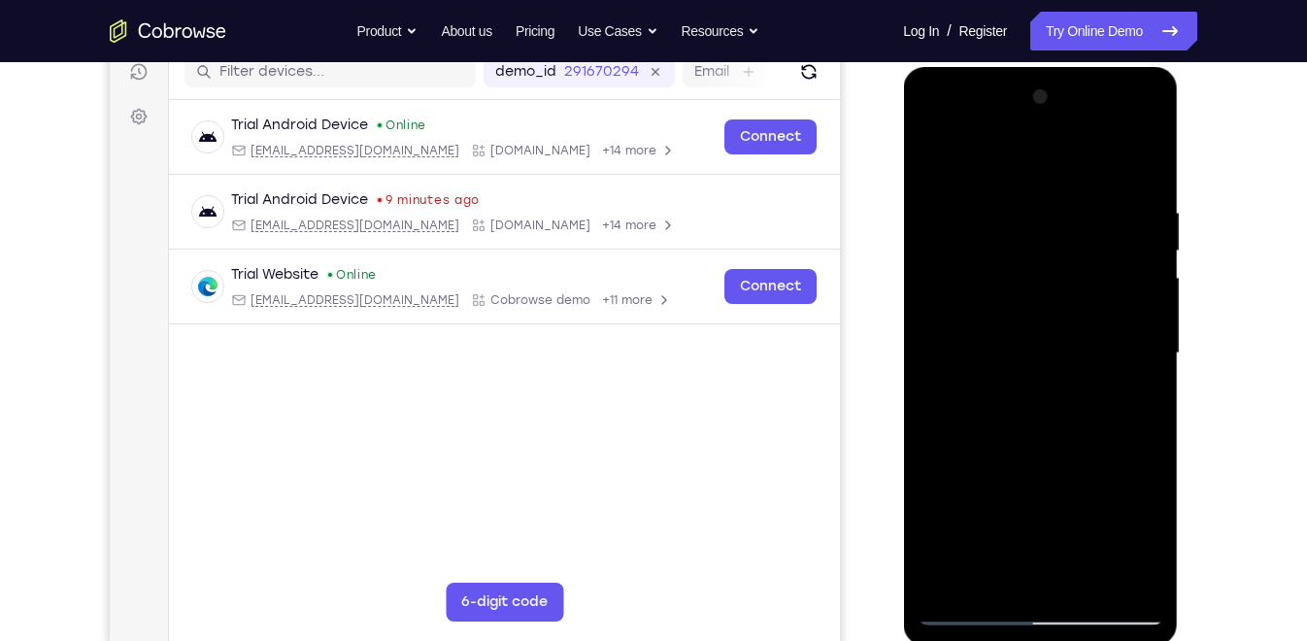
click at [1144, 232] on div at bounding box center [1040, 354] width 245 height 544
drag, startPoint x: 1126, startPoint y: 261, endPoint x: 909, endPoint y: 288, distance: 218.3
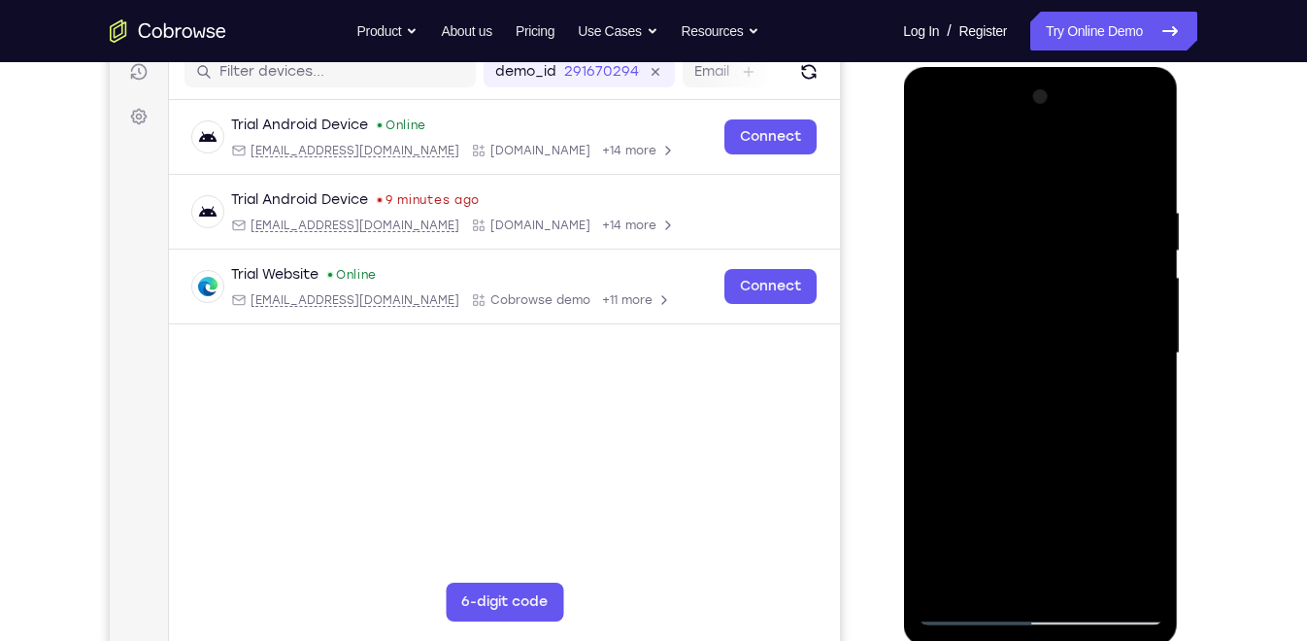
click at [909, 288] on div at bounding box center [1040, 356] width 275 height 579
click at [1137, 214] on div at bounding box center [1040, 354] width 245 height 544
drag, startPoint x: 1135, startPoint y: 237, endPoint x: 906, endPoint y: 270, distance: 230.6
click at [906, 270] on div at bounding box center [1040, 356] width 275 height 579
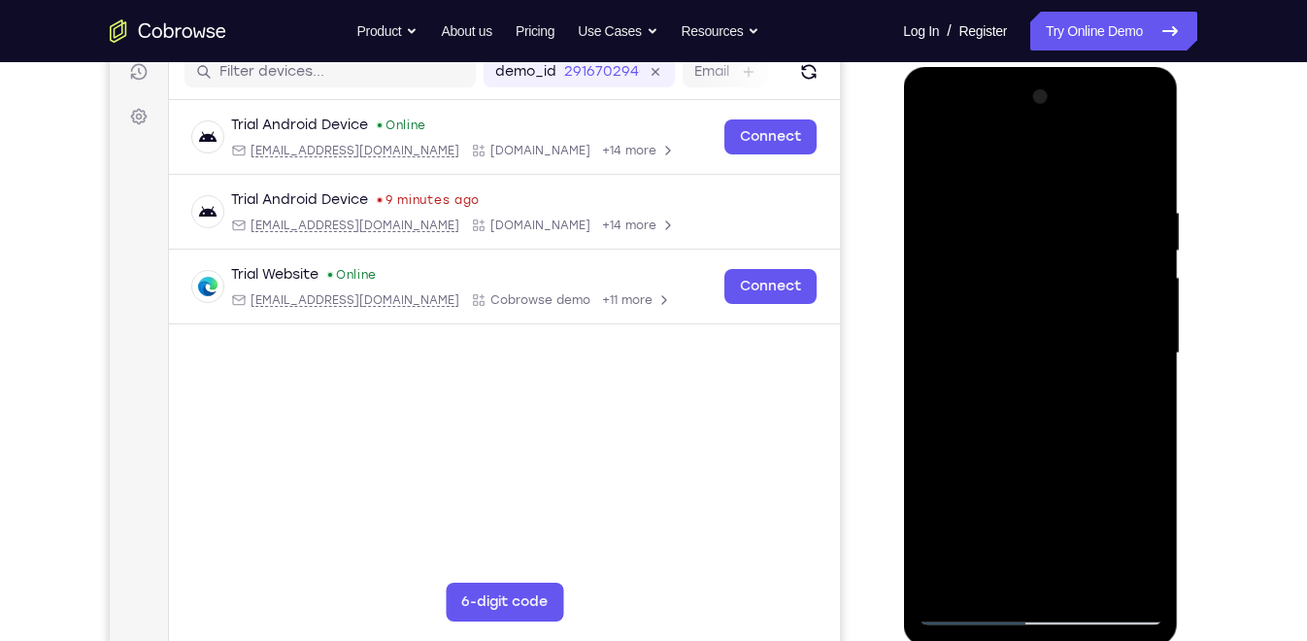
drag, startPoint x: 1093, startPoint y: 284, endPoint x: 804, endPoint y: 353, distance: 296.6
click at [903, 353] on html "Online web based iOS Simulators and Android Emulators. Run iPhone, iPad, Mobile…" at bounding box center [1041, 358] width 277 height 583
click at [1123, 231] on div at bounding box center [1040, 354] width 245 height 544
drag, startPoint x: 1139, startPoint y: 296, endPoint x: 929, endPoint y: 306, distance: 211.0
click at [929, 306] on div at bounding box center [1040, 354] width 245 height 544
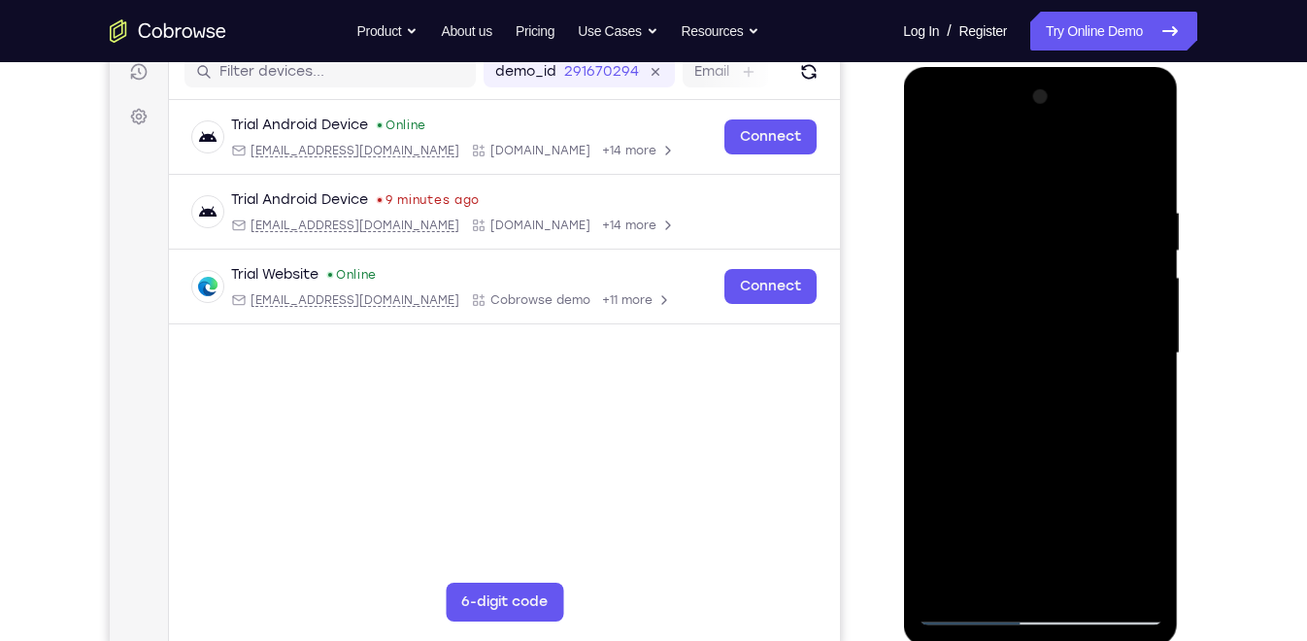
click at [1117, 286] on div at bounding box center [1040, 354] width 245 height 544
click at [1113, 322] on div at bounding box center [1040, 354] width 245 height 544
drag, startPoint x: 1117, startPoint y: 325, endPoint x: 824, endPoint y: 368, distance: 296.4
click at [903, 368] on html "Online web based iOS Simulators and Android Emulators. Run iPhone, iPad, Mobile…" at bounding box center [1041, 358] width 277 height 583
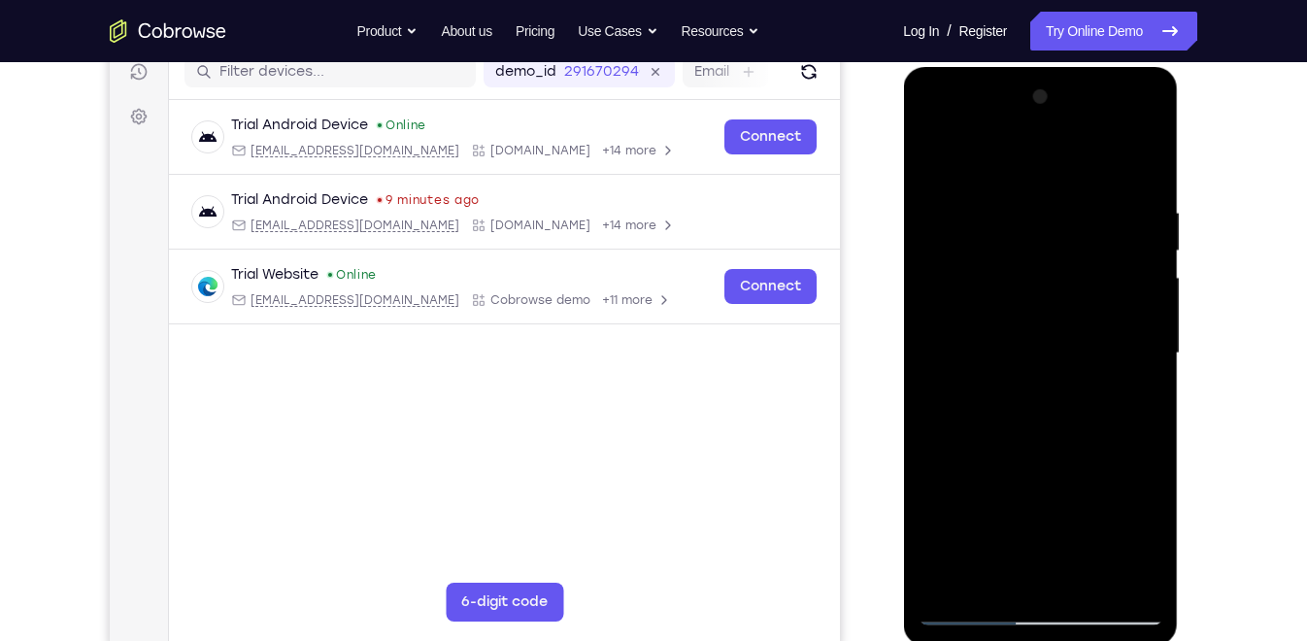
drag, startPoint x: 1088, startPoint y: 343, endPoint x: 765, endPoint y: 382, distance: 324.8
click at [903, 382] on html "Online web based iOS Simulators and Android Emulators. Run iPhone, iPad, Mobile…" at bounding box center [1041, 358] width 277 height 583
click at [1145, 166] on div at bounding box center [1040, 354] width 245 height 544
click at [1085, 576] on div at bounding box center [1040, 354] width 245 height 544
click at [960, 292] on div at bounding box center [1040, 354] width 245 height 544
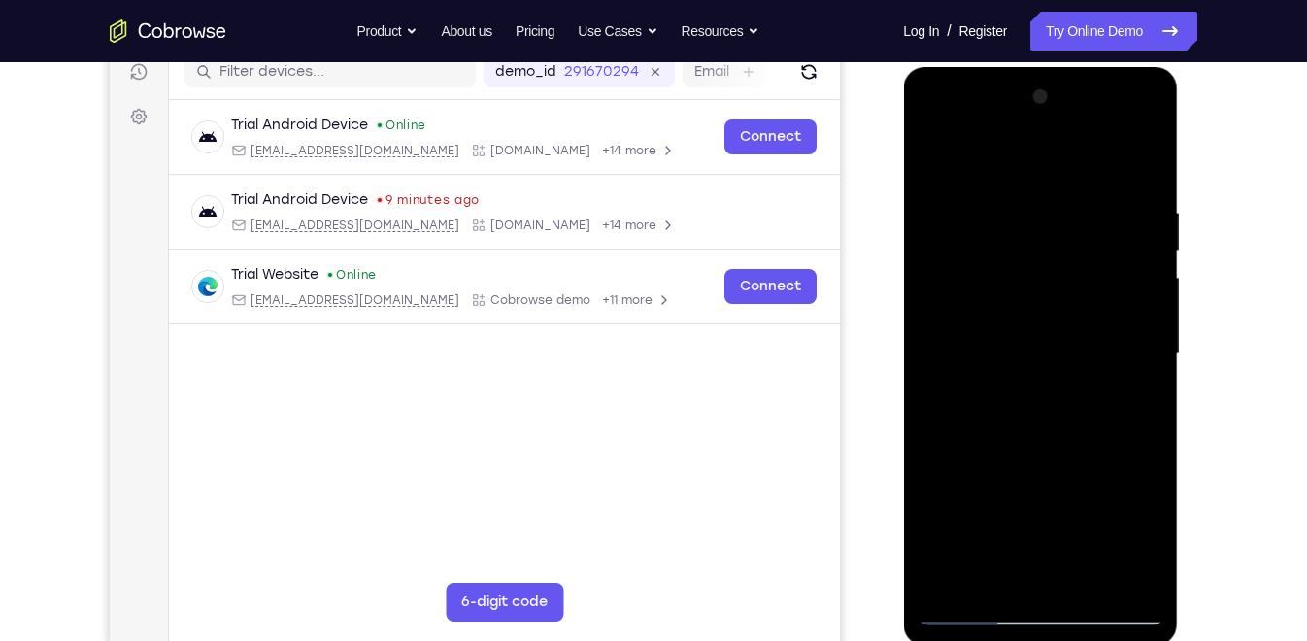
click at [964, 158] on div at bounding box center [1040, 354] width 245 height 544
drag, startPoint x: 978, startPoint y: 238, endPoint x: 990, endPoint y: 384, distance: 146.2
click at [990, 384] on div at bounding box center [1040, 354] width 245 height 544
click at [946, 197] on div at bounding box center [1040, 354] width 245 height 544
click at [1135, 334] on div at bounding box center [1040, 354] width 245 height 544
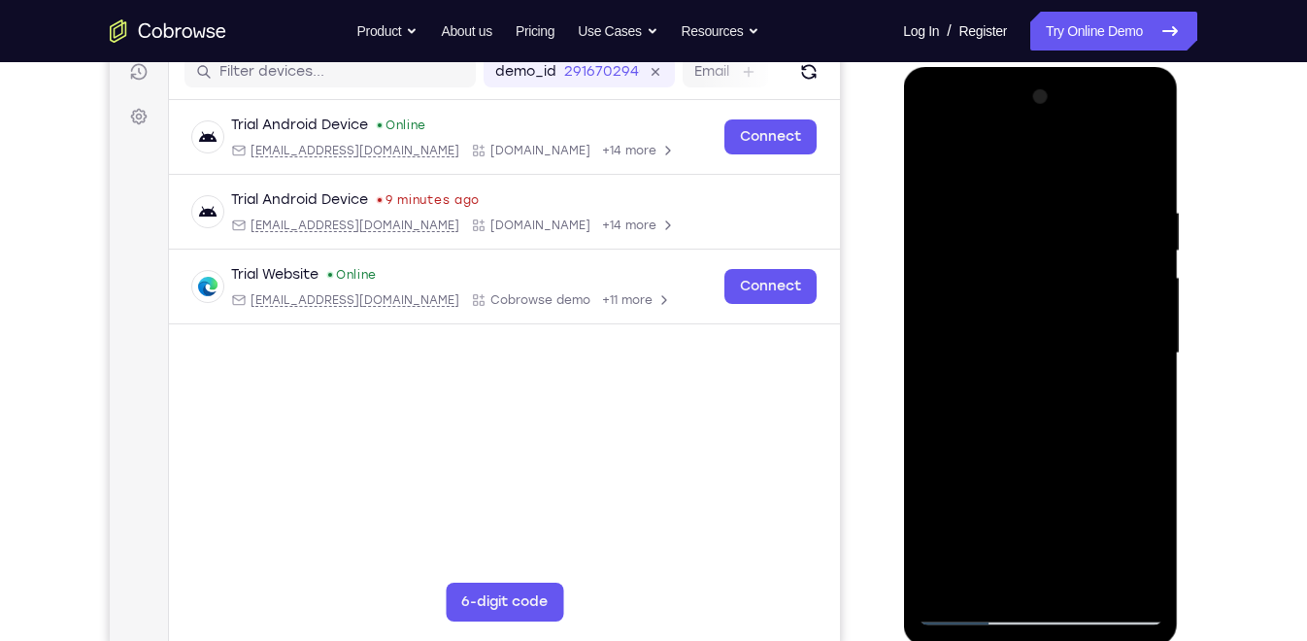
click at [1135, 334] on div at bounding box center [1040, 354] width 245 height 544
click at [954, 576] on div at bounding box center [1040, 354] width 245 height 544
drag, startPoint x: 1040, startPoint y: 442, endPoint x: 1076, endPoint y: 189, distance: 255.1
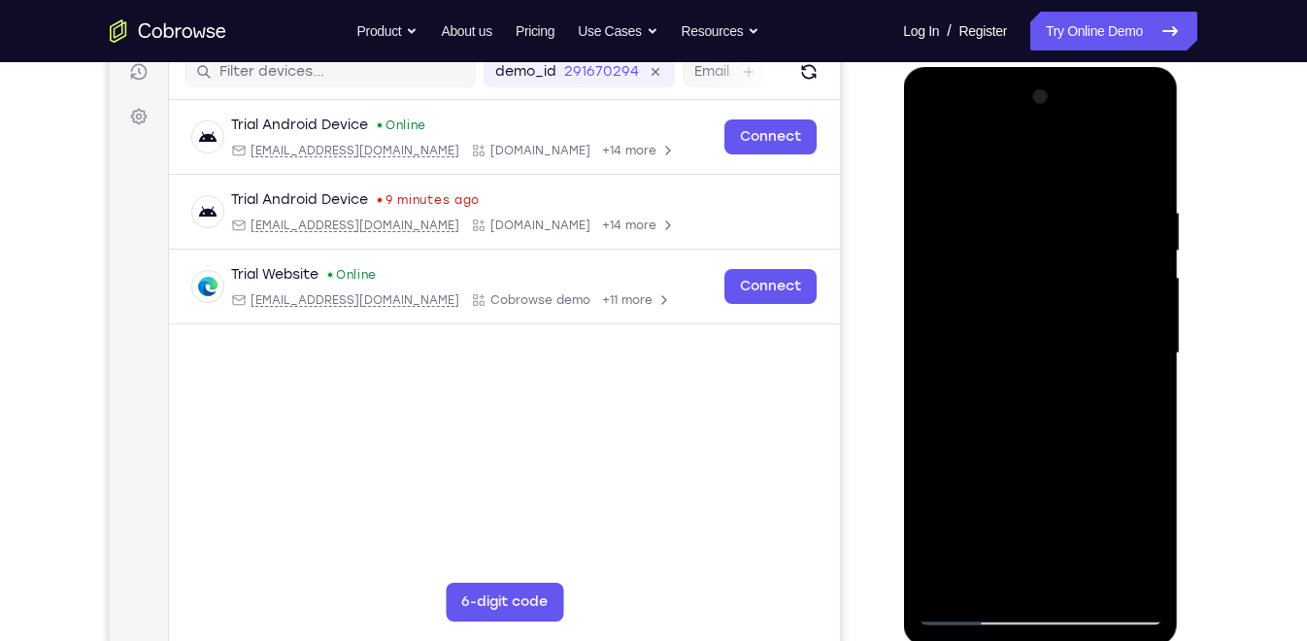
click at [1076, 189] on div at bounding box center [1040, 354] width 245 height 544
drag, startPoint x: 1090, startPoint y: 465, endPoint x: 1096, endPoint y: 104, distance: 361.4
click at [1096, 104] on div at bounding box center [1040, 354] width 245 height 544
drag, startPoint x: 1076, startPoint y: 434, endPoint x: 1093, endPoint y: 125, distance: 309.3
click at [1093, 125] on div at bounding box center [1040, 354] width 245 height 544
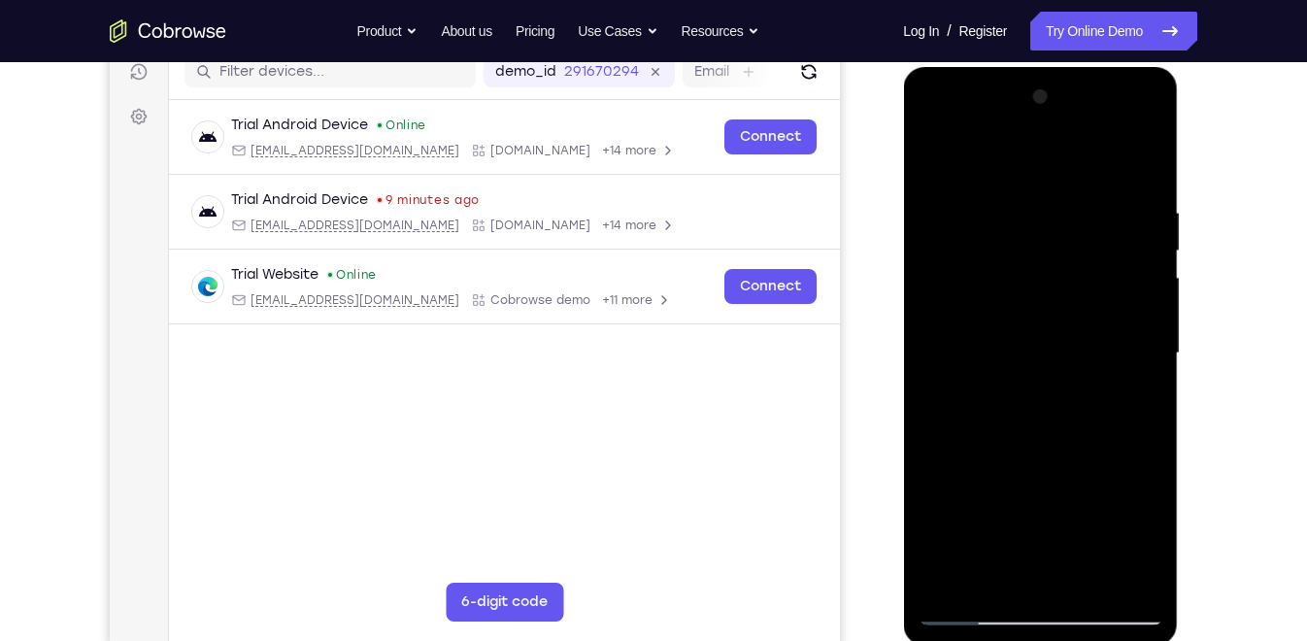
drag, startPoint x: 1075, startPoint y: 484, endPoint x: 1087, endPoint y: 151, distance: 333.4
click at [1087, 151] on div at bounding box center [1040, 354] width 245 height 544
drag, startPoint x: 1074, startPoint y: 448, endPoint x: 1076, endPoint y: 138, distance: 309.9
click at [1076, 138] on div at bounding box center [1040, 354] width 245 height 544
drag, startPoint x: 1064, startPoint y: 470, endPoint x: 1071, endPoint y: 120, distance: 349.8
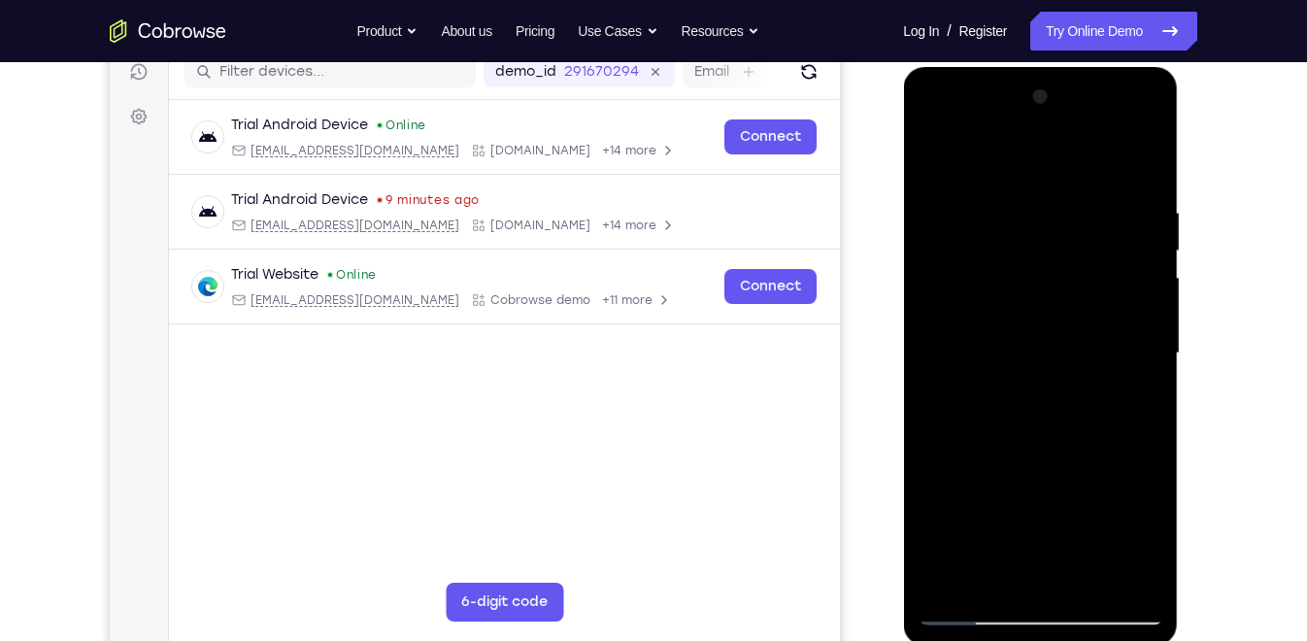
click at [1071, 120] on div at bounding box center [1040, 354] width 245 height 544
drag, startPoint x: 1067, startPoint y: 500, endPoint x: 1070, endPoint y: 150, distance: 350.7
click at [1070, 150] on div at bounding box center [1040, 354] width 245 height 544
drag, startPoint x: 1054, startPoint y: 448, endPoint x: 1067, endPoint y: 97, distance: 350.9
click at [1067, 97] on div at bounding box center [1040, 354] width 245 height 544
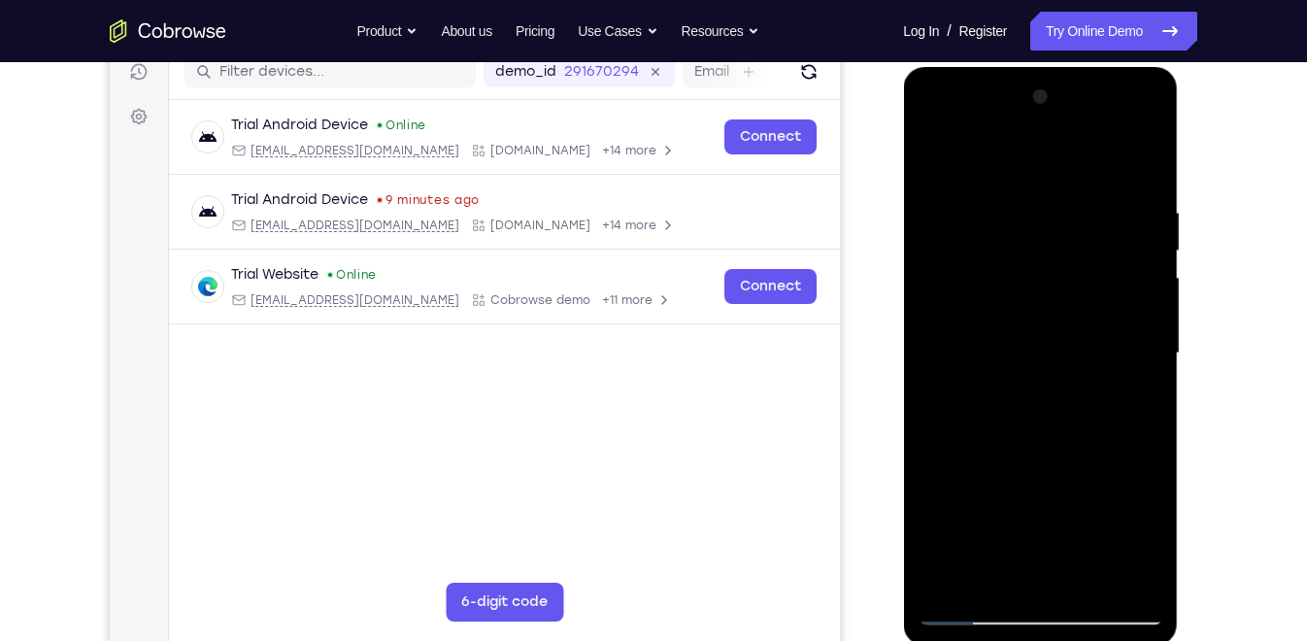
drag, startPoint x: 1048, startPoint y: 406, endPoint x: 1070, endPoint y: 67, distance: 339.7
click at [1070, 67] on div at bounding box center [1040, 356] width 275 height 579
click at [996, 572] on div at bounding box center [1040, 354] width 245 height 544
click at [984, 158] on div at bounding box center [1040, 354] width 245 height 544
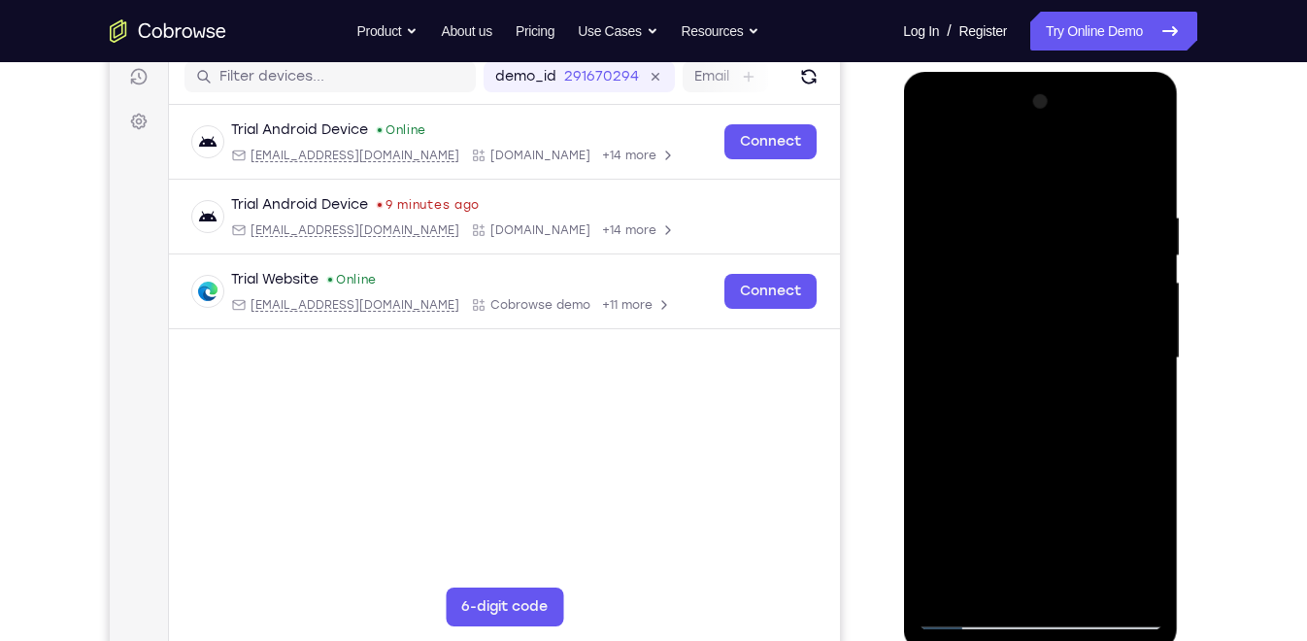
scroll to position [253, 0]
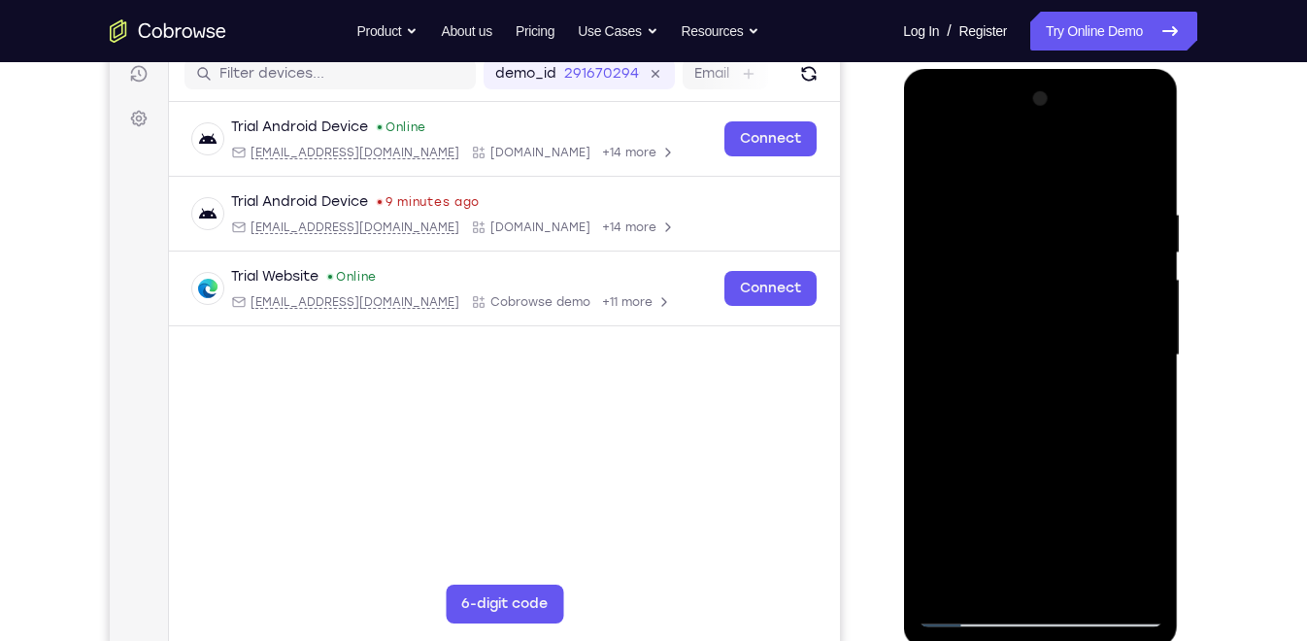
drag, startPoint x: 1010, startPoint y: 263, endPoint x: 1015, endPoint y: 356, distance: 92.4
click at [1015, 356] on div at bounding box center [1040, 356] width 245 height 544
click at [1031, 197] on div at bounding box center [1040, 356] width 245 height 544
click at [942, 215] on div at bounding box center [1040, 356] width 245 height 544
click at [1056, 573] on div at bounding box center [1040, 356] width 245 height 544
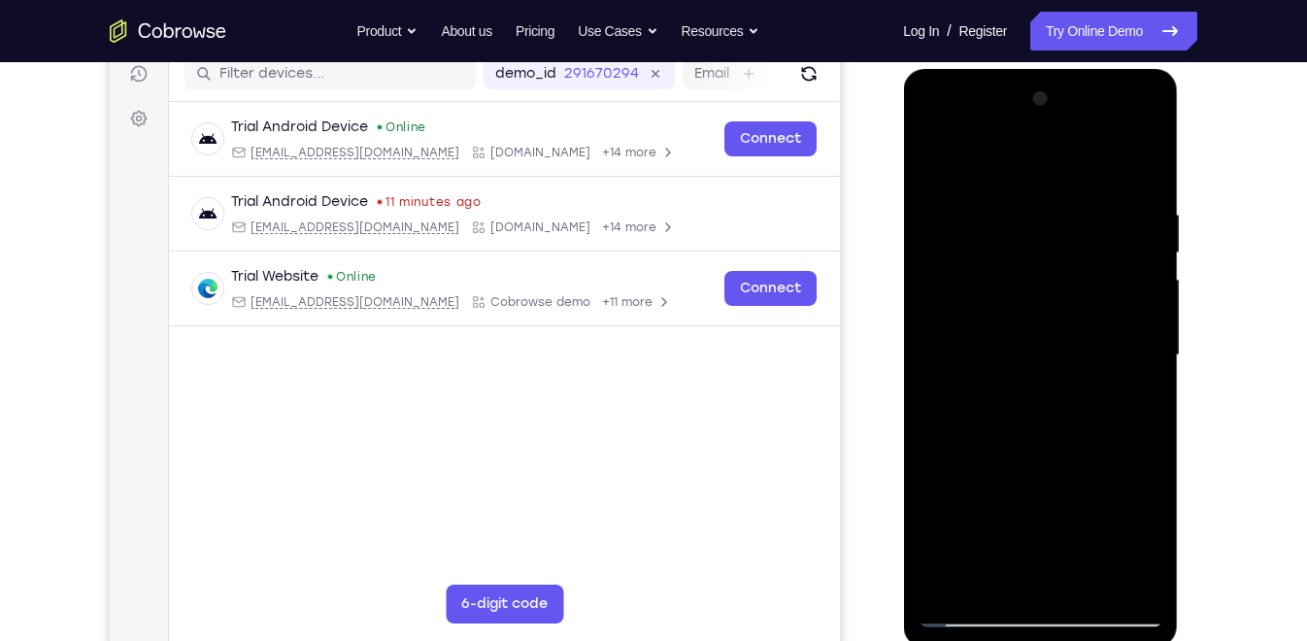
click at [1139, 538] on div at bounding box center [1040, 356] width 245 height 544
click at [996, 576] on div at bounding box center [1040, 356] width 245 height 544
drag, startPoint x: 1107, startPoint y: 540, endPoint x: 1131, endPoint y: 287, distance: 254.6
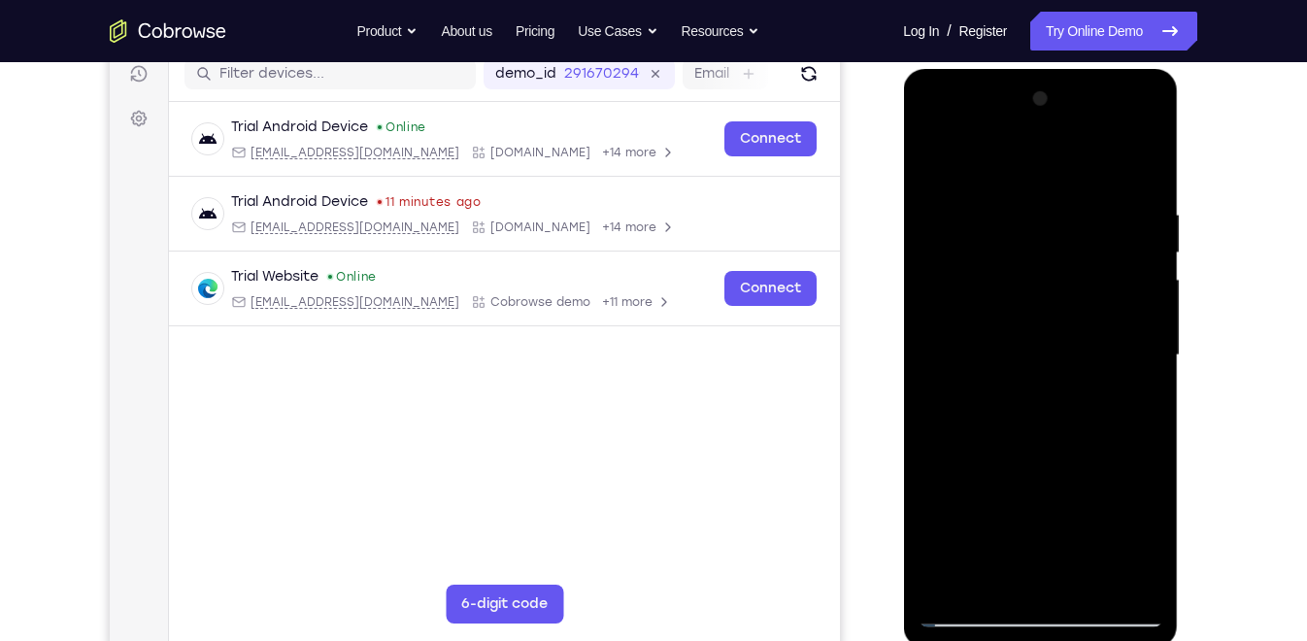
click at [1131, 287] on div at bounding box center [1040, 356] width 245 height 544
drag, startPoint x: 1013, startPoint y: 534, endPoint x: 1017, endPoint y: 510, distance: 24.6
click at [1017, 510] on div at bounding box center [1040, 356] width 245 height 544
click at [938, 513] on div at bounding box center [1040, 356] width 245 height 544
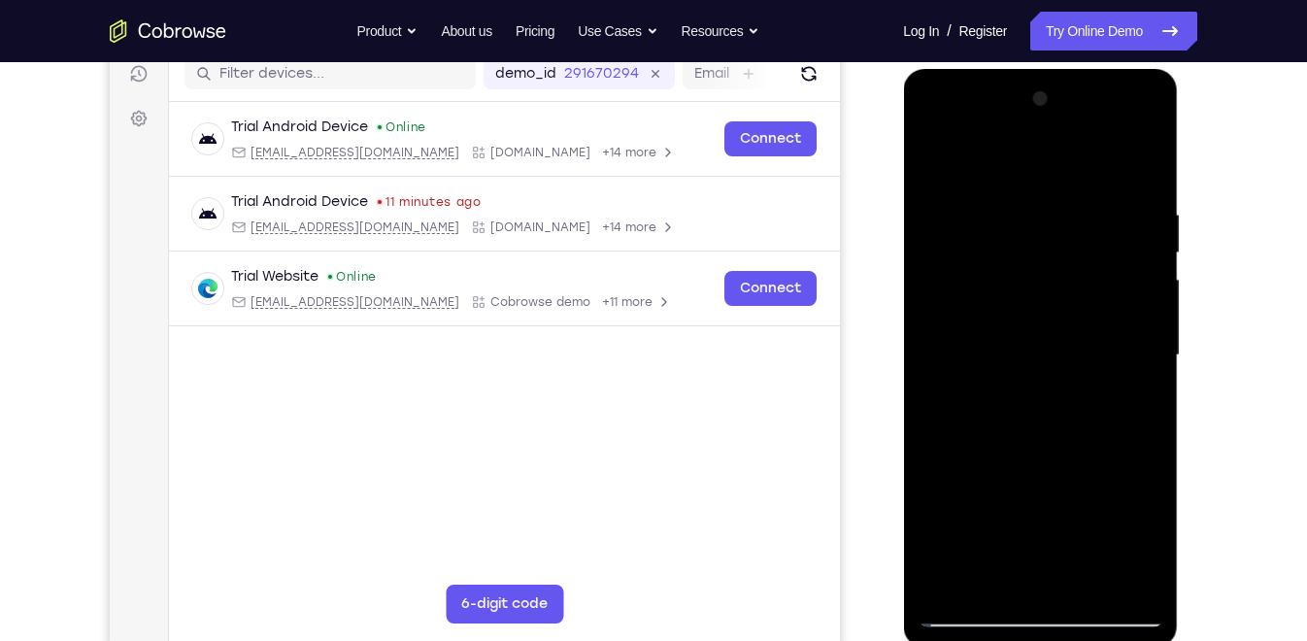
click at [1073, 304] on div at bounding box center [1040, 356] width 245 height 544
click at [1083, 564] on div at bounding box center [1040, 356] width 245 height 544
click at [1123, 566] on div at bounding box center [1040, 356] width 245 height 544
